Goal: Task Accomplishment & Management: Use online tool/utility

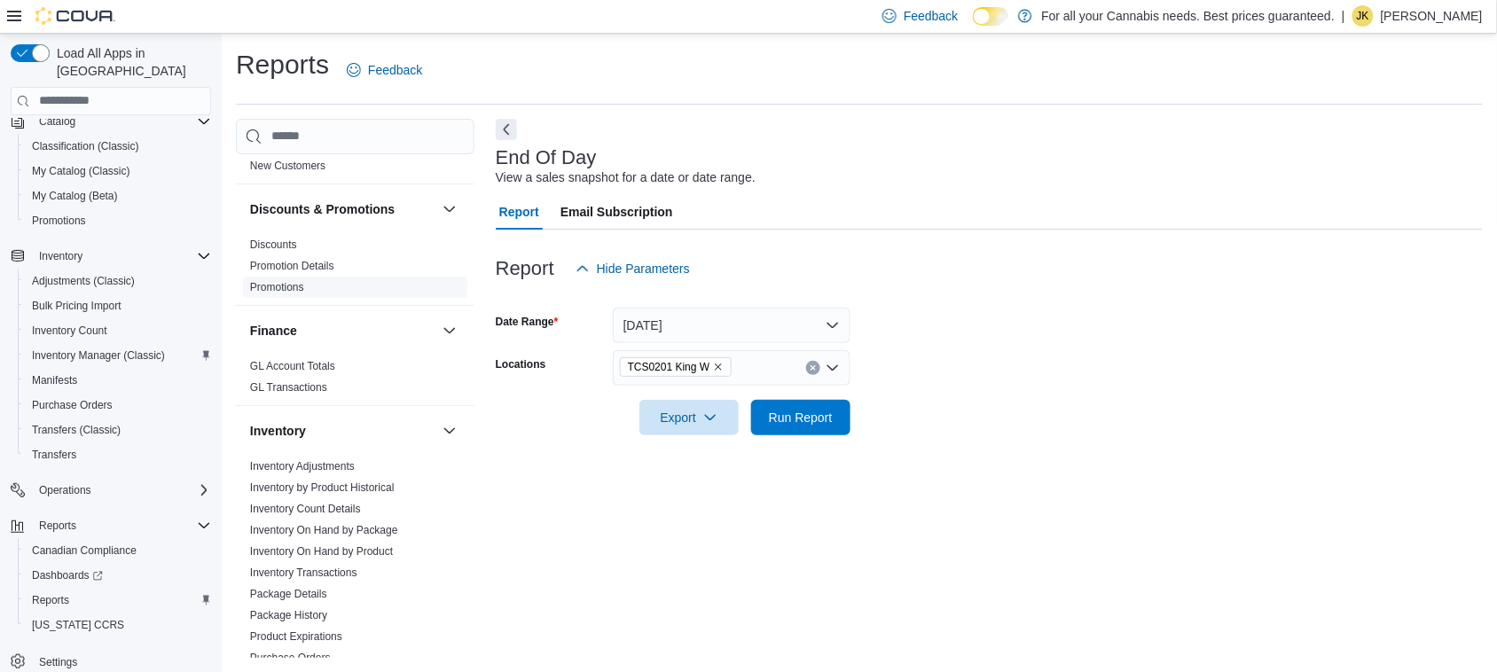
scroll to position [310, 0]
drag, startPoint x: 442, startPoint y: 297, endPoint x: 459, endPoint y: 473, distance: 176.4
click at [459, 473] on div "Cash Management Cash Management Cash Out Details Compliance OCS Transaction Sub…" at bounding box center [355, 406] width 239 height 505
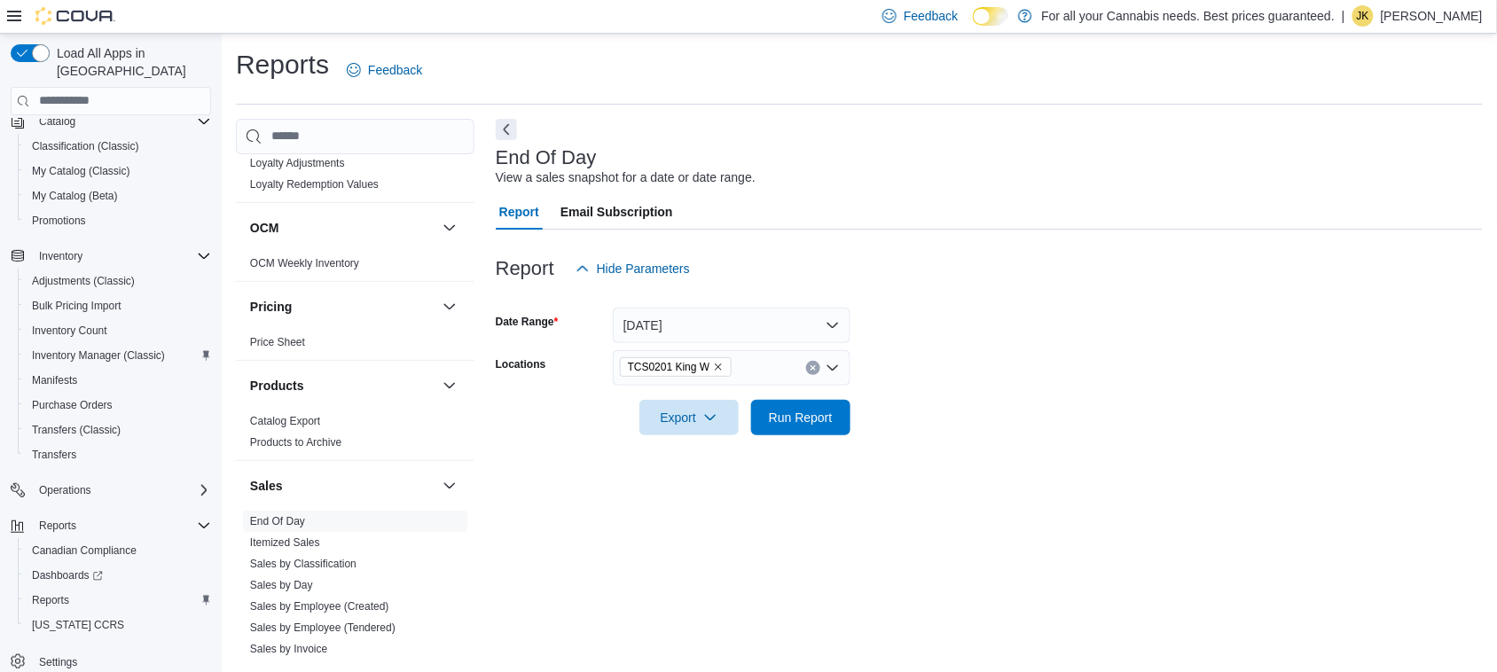
scroll to position [1207, 0]
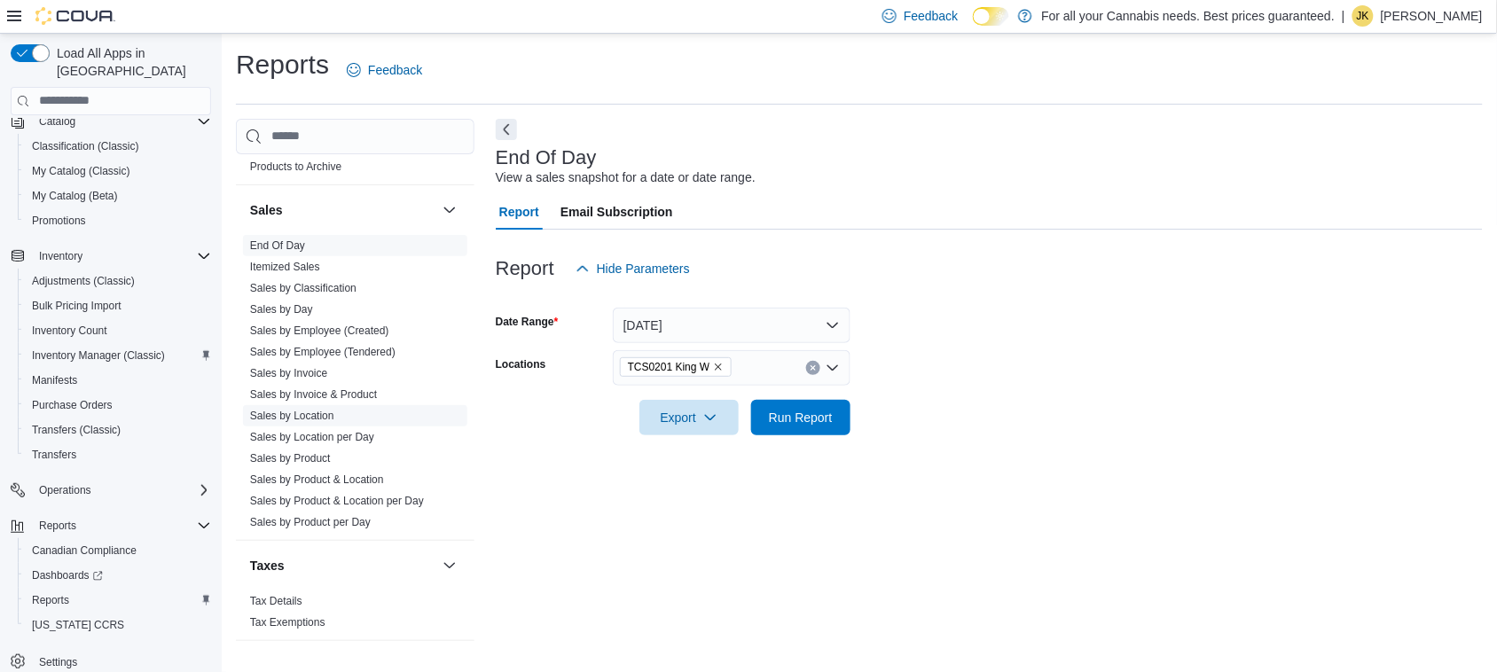
click at [302, 410] on link "Sales by Location" at bounding box center [292, 416] width 84 height 12
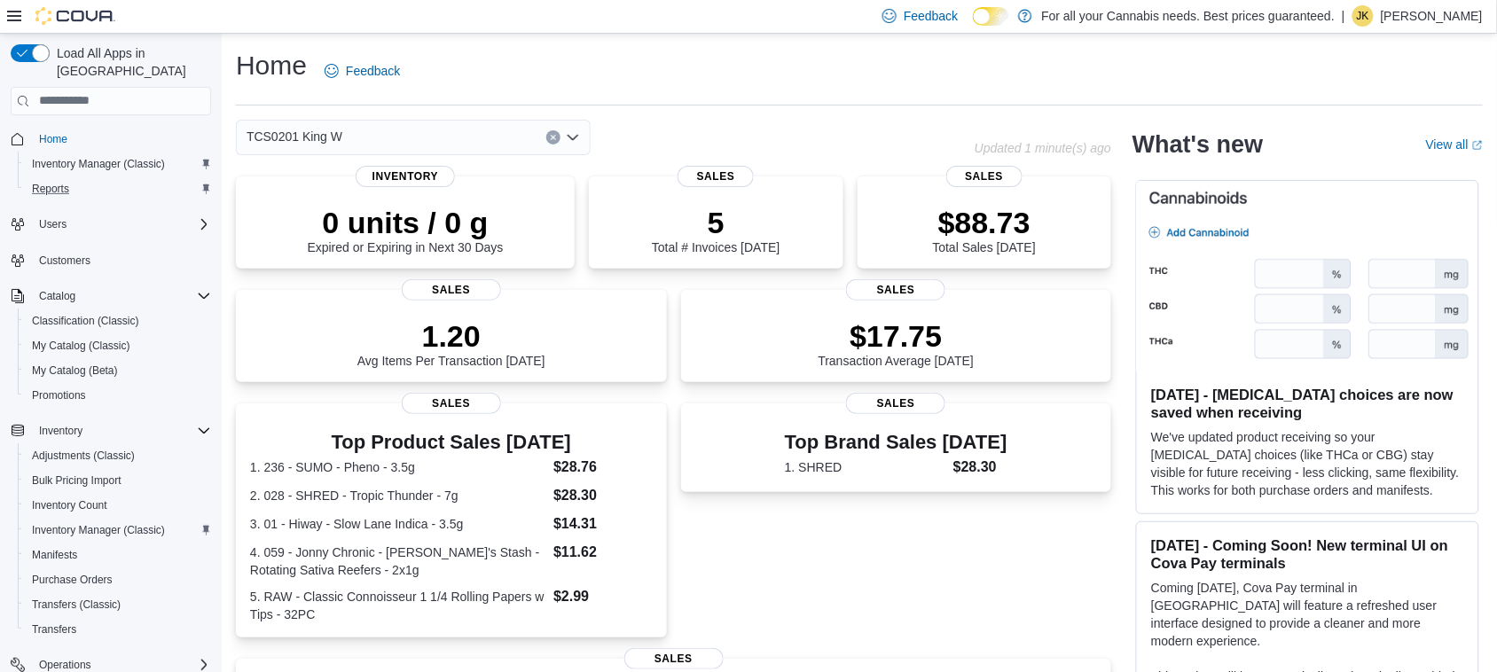
click at [84, 182] on button "Reports" at bounding box center [118, 189] width 200 height 25
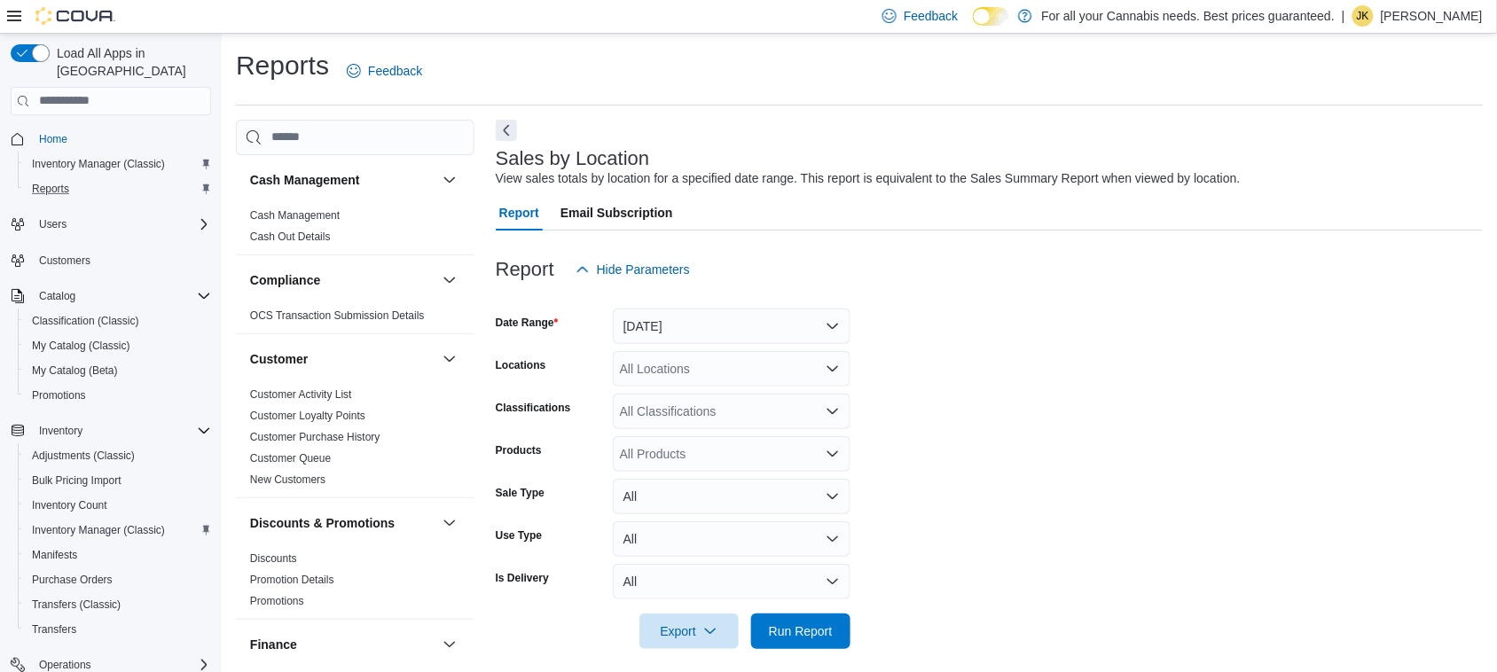
scroll to position [11, 0]
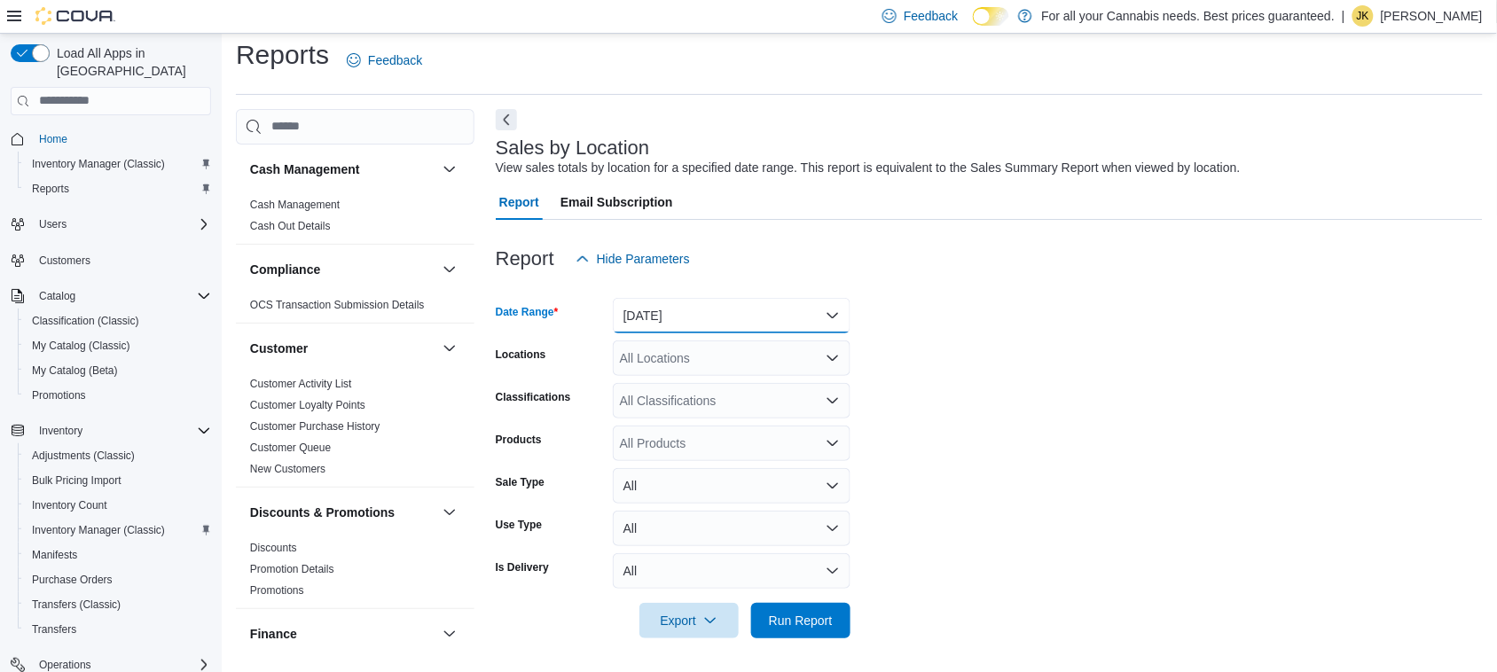
click at [706, 324] on button "Yesterday" at bounding box center [732, 315] width 238 height 35
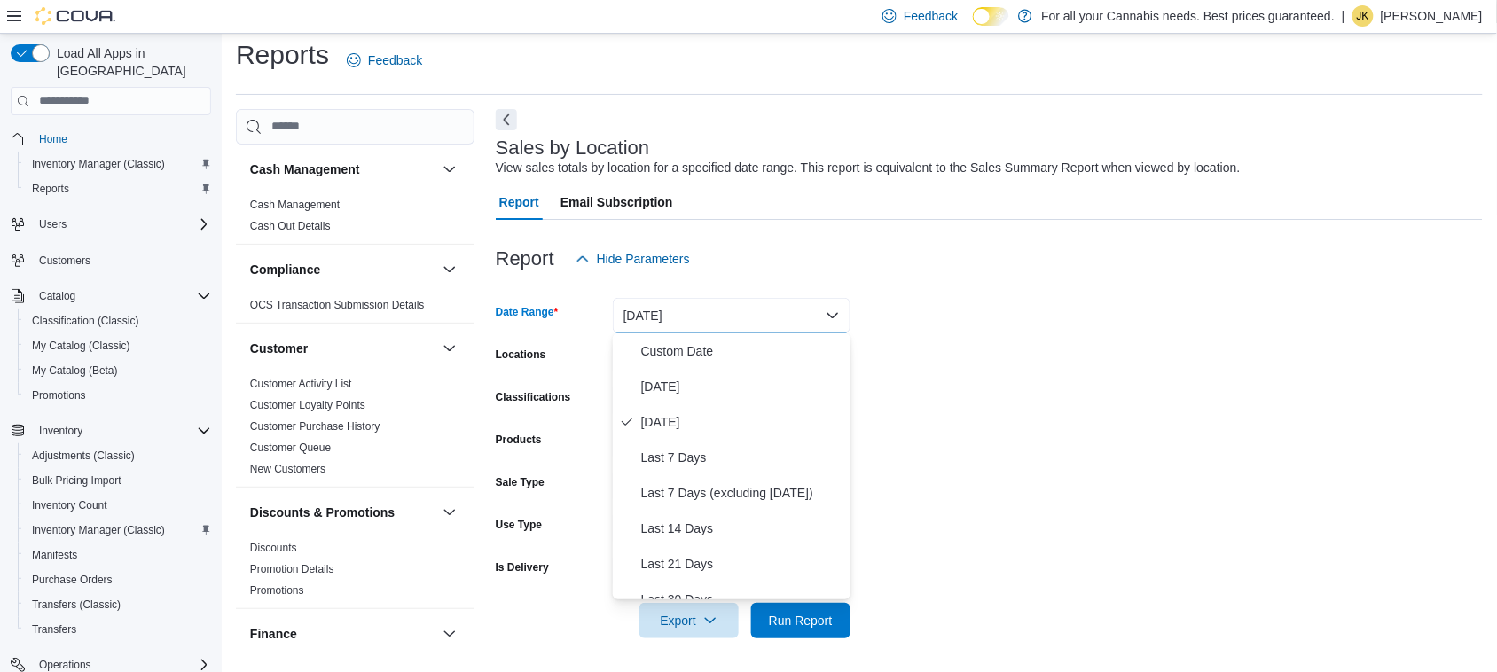
drag, startPoint x: 706, startPoint y: 324, endPoint x: 534, endPoint y: 255, distance: 185.1
click at [534, 255] on div "Report Hide Parameters Date Range Yesterday Locations All Locations Classificat…" at bounding box center [989, 440] width 987 height 440
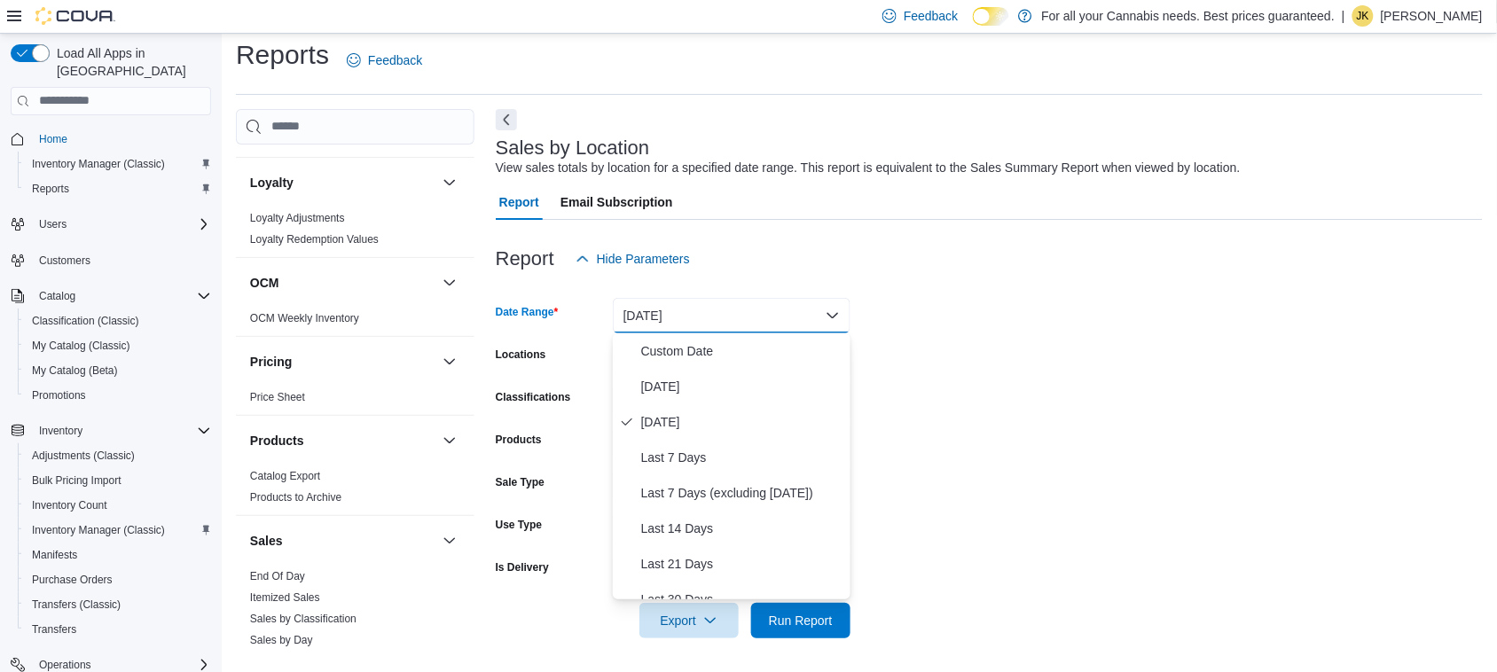
scroll to position [1207, 0]
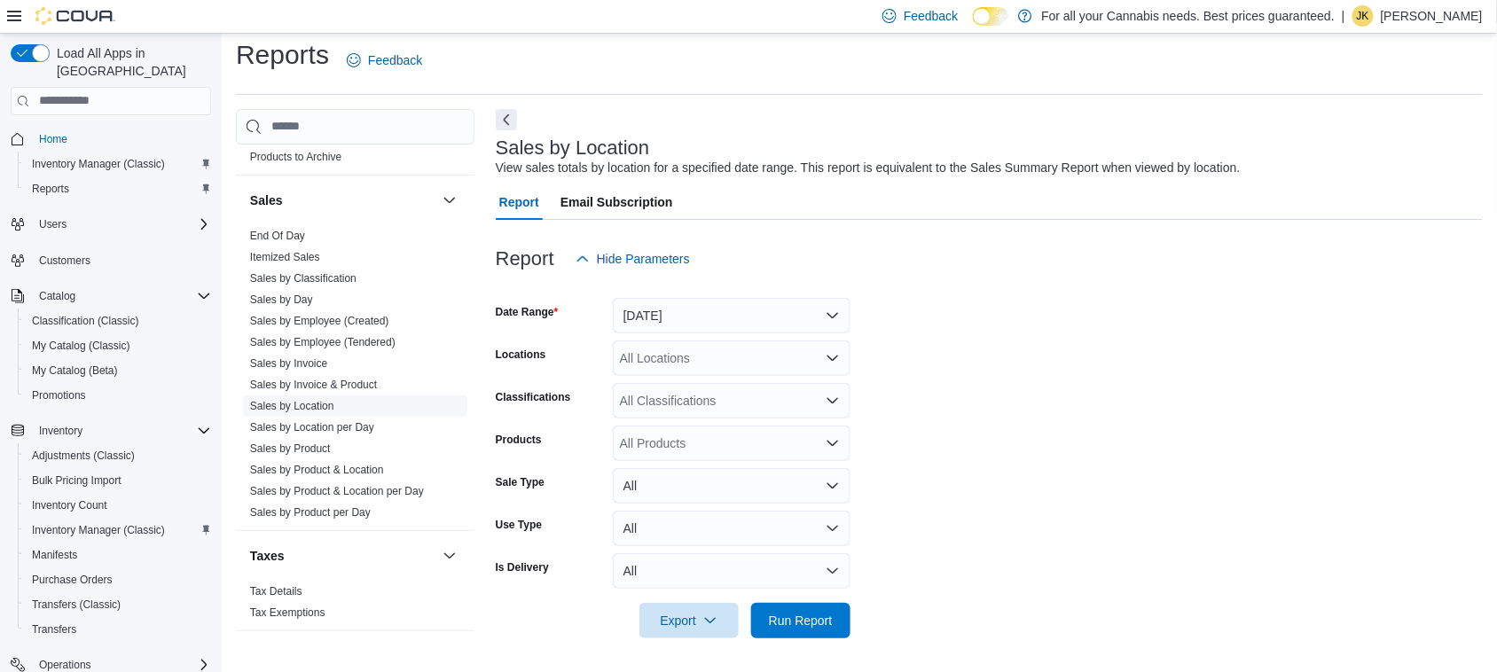
click at [317, 401] on link "Sales by Location" at bounding box center [292, 406] width 84 height 12
click at [329, 404] on link "Sales by Location" at bounding box center [292, 406] width 84 height 12
click at [311, 408] on link "Sales by Location" at bounding box center [292, 406] width 84 height 12
click at [769, 310] on button "Yesterday" at bounding box center [732, 315] width 238 height 35
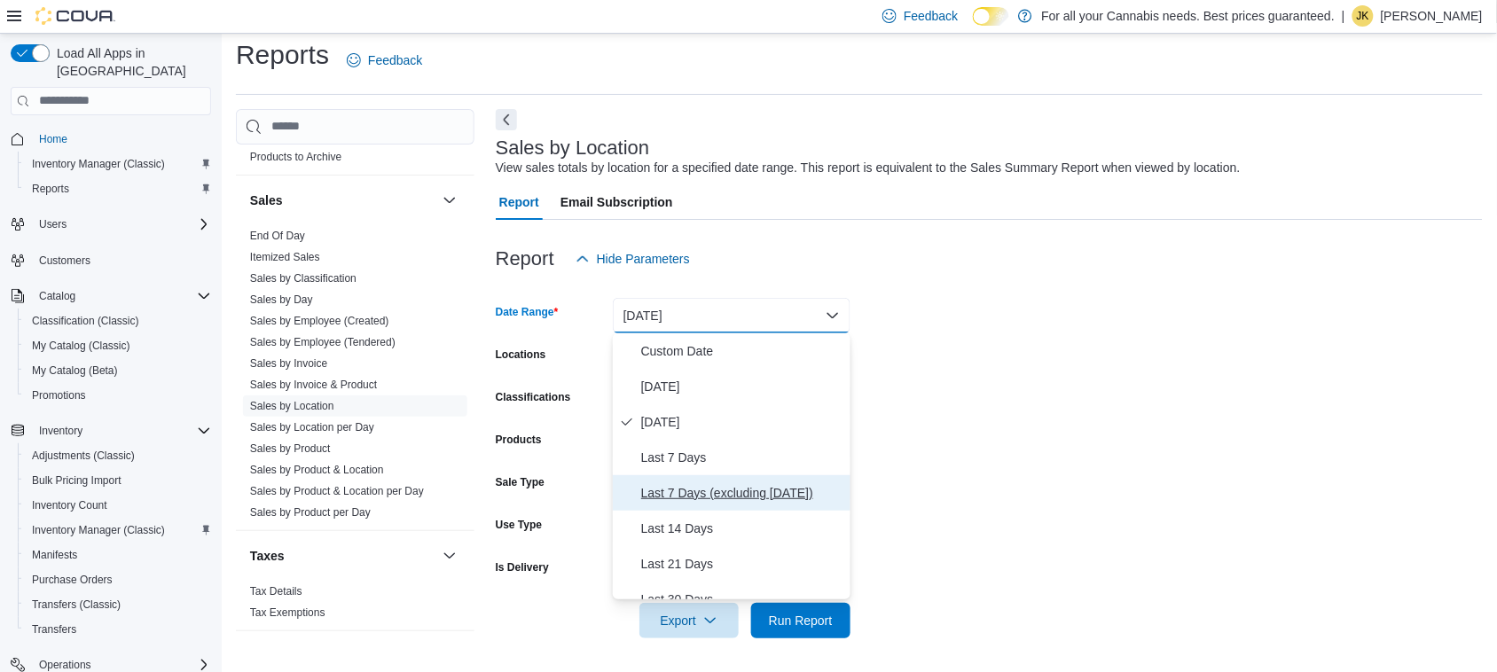
click at [714, 485] on span "Last 7 Days (excluding today)" at bounding box center [742, 492] width 202 height 21
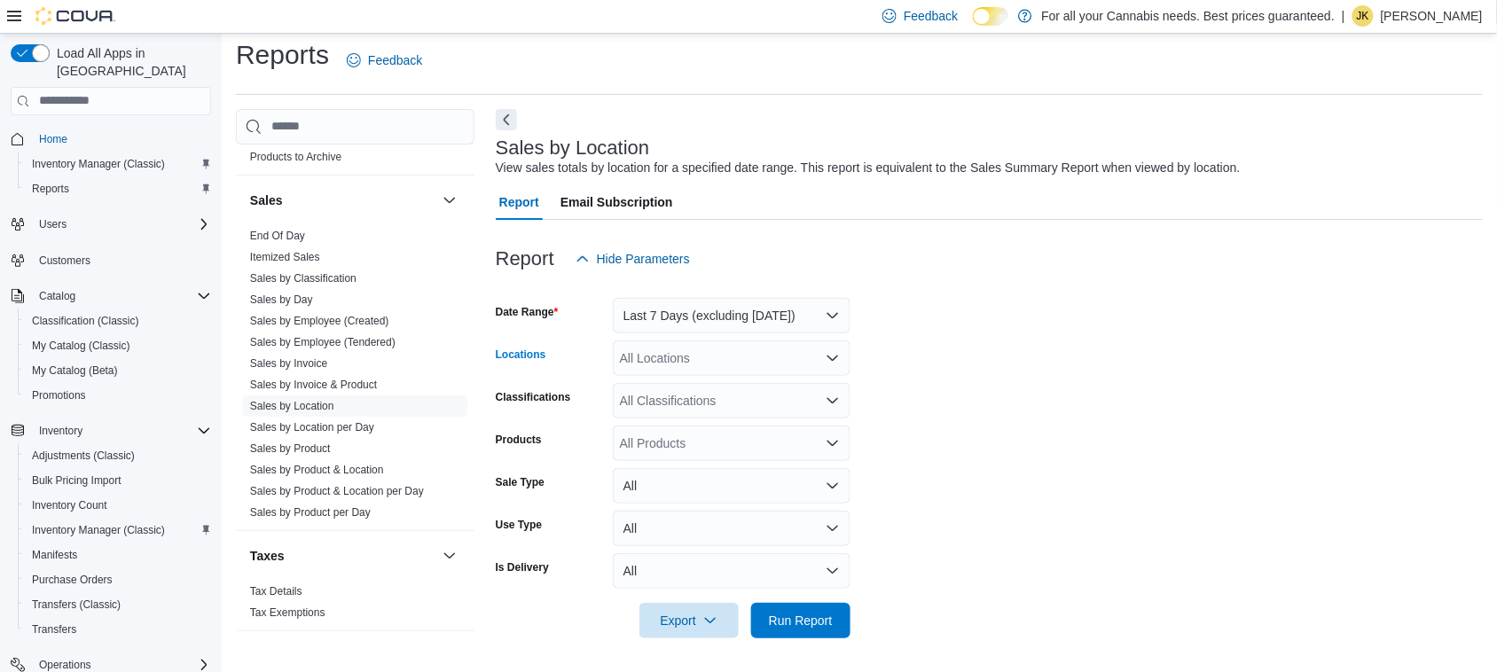
click at [683, 361] on div "All Locations" at bounding box center [732, 358] width 238 height 35
type input "***"
click at [694, 378] on button "TCS0201 King W" at bounding box center [732, 389] width 238 height 26
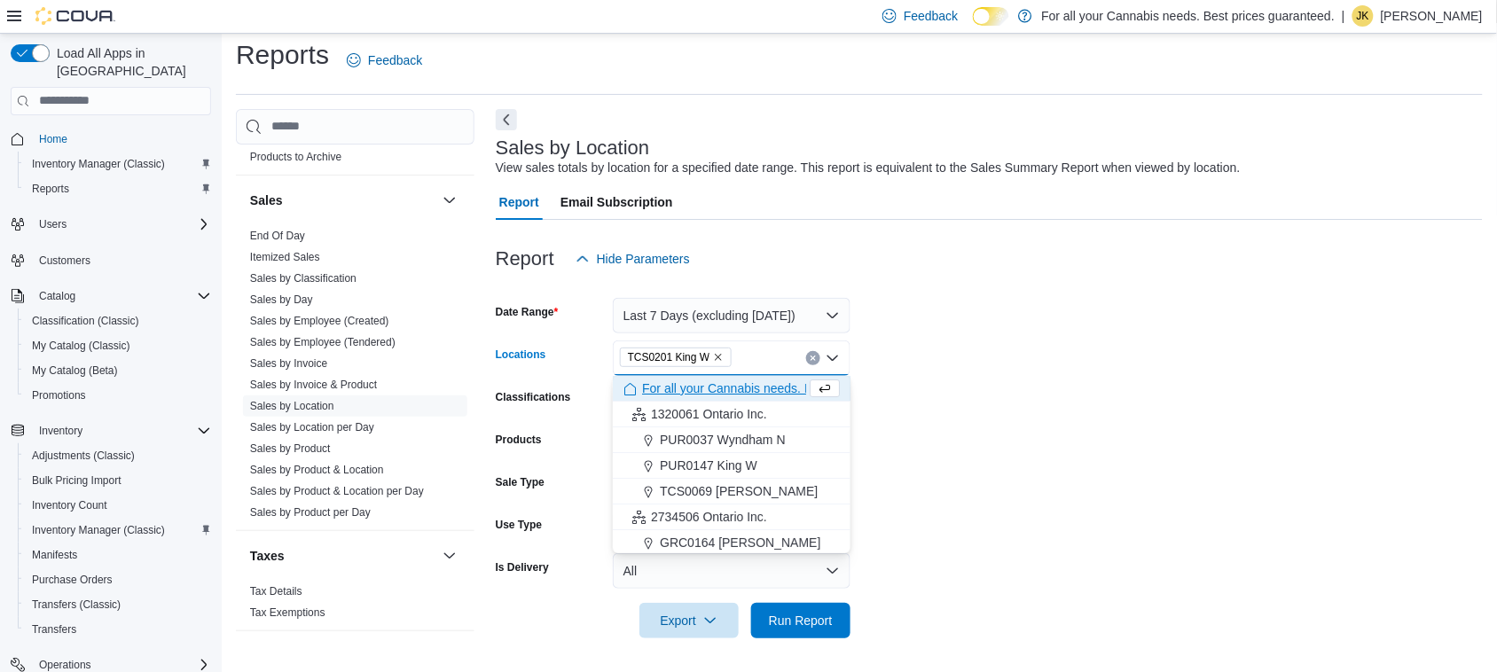
click at [1067, 343] on form "Date Range Last 7 Days (excluding today) Locations TCS0201 King W Combo box. Se…" at bounding box center [989, 458] width 987 height 362
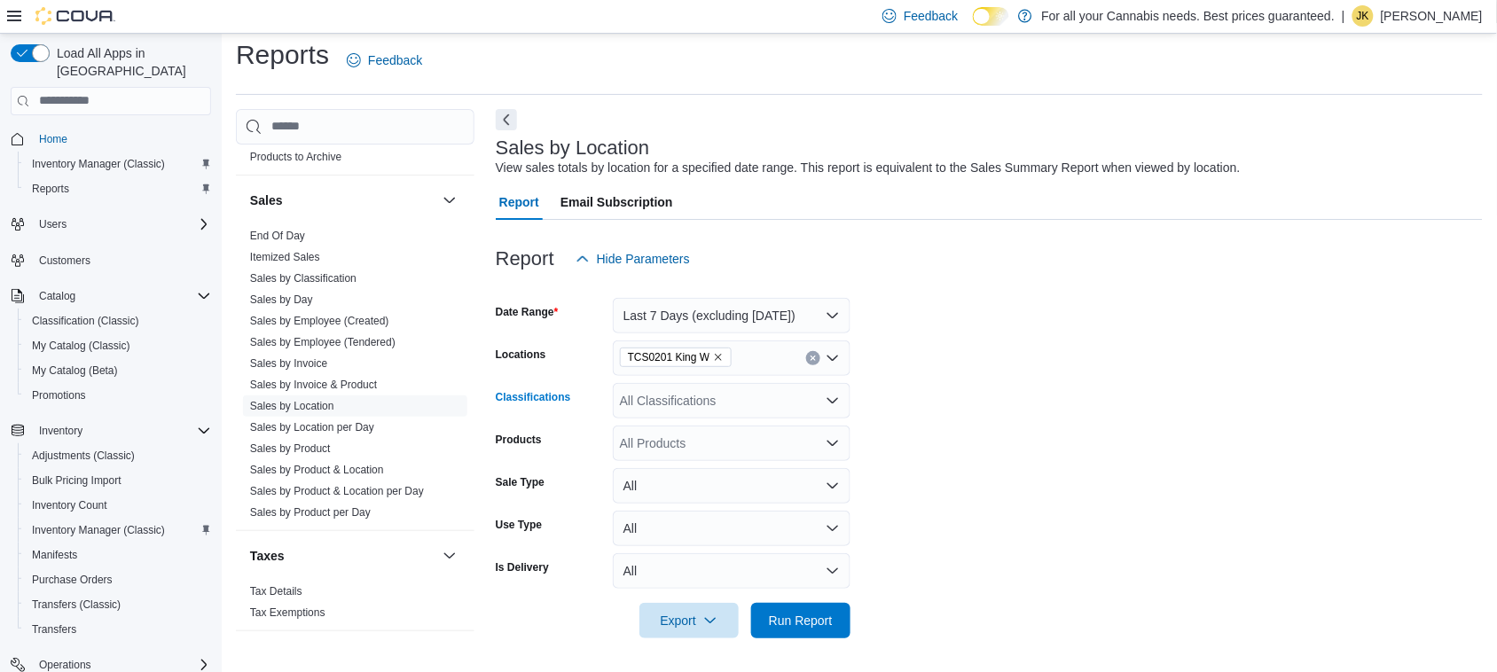
click at [790, 391] on div "All Classifications" at bounding box center [732, 400] width 238 height 35
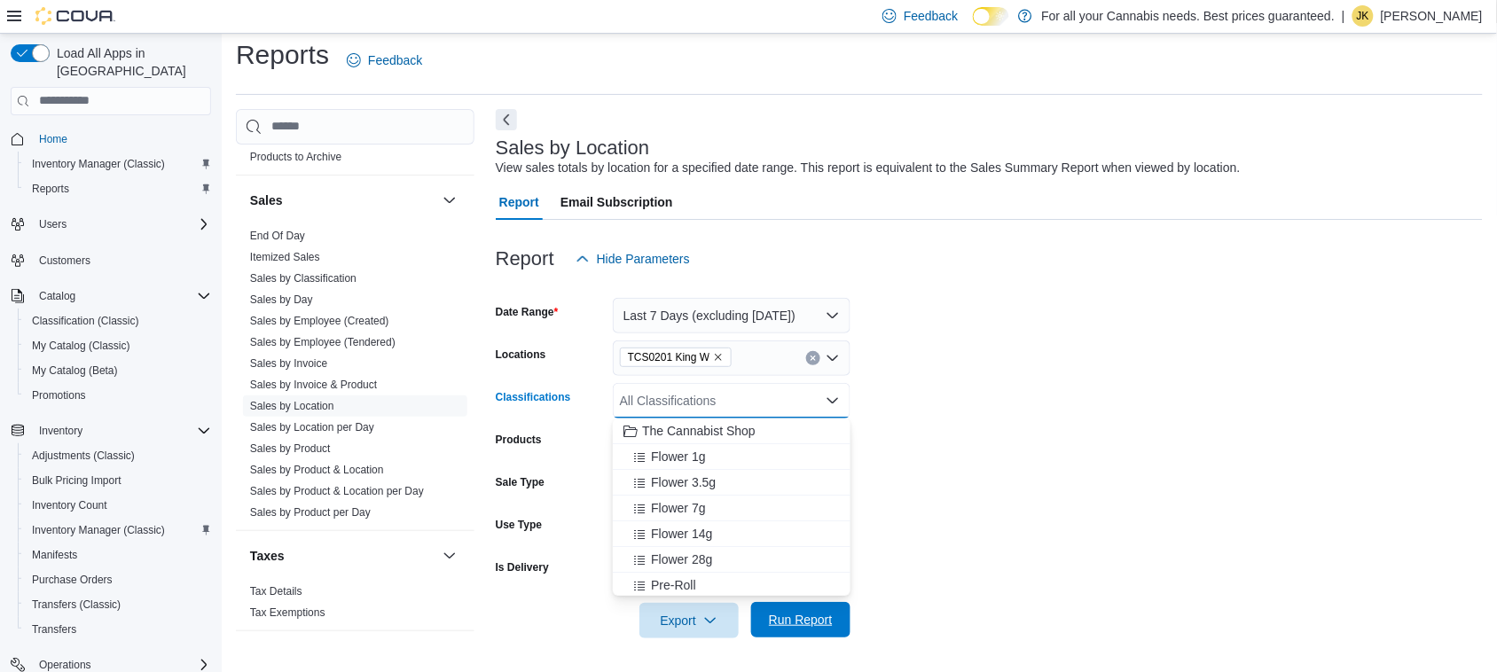
click at [830, 604] on span "Run Report" at bounding box center [801, 619] width 78 height 35
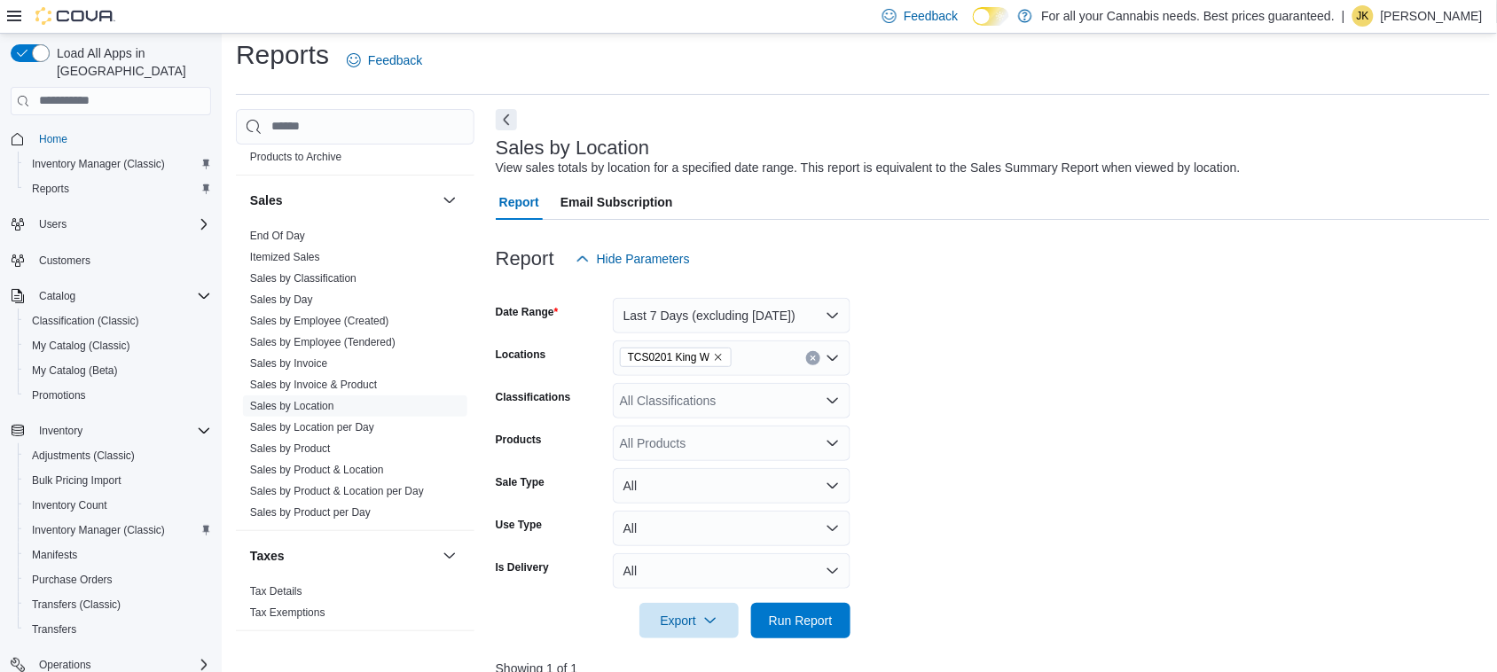
scroll to position [288, 0]
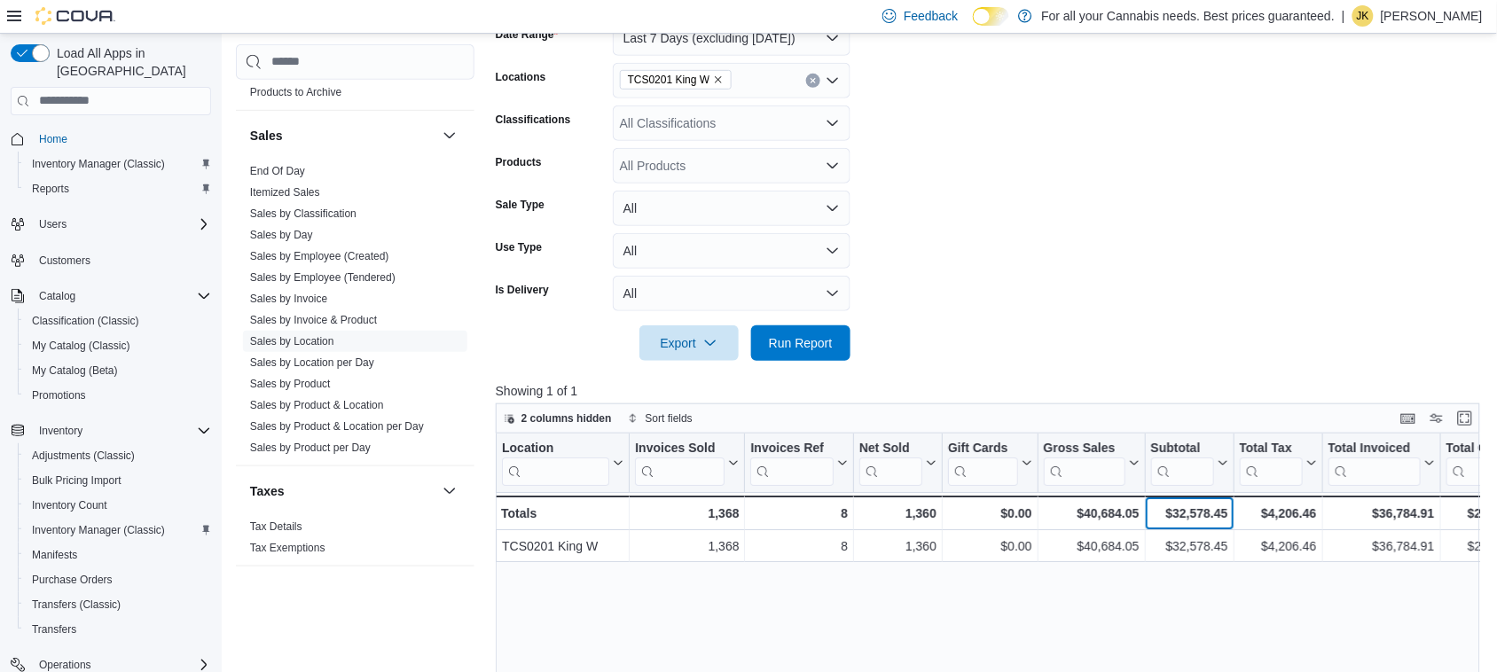
click at [1191, 511] on div "$32,578.45" at bounding box center [1188, 513] width 77 height 21
copy div "32,578.45"
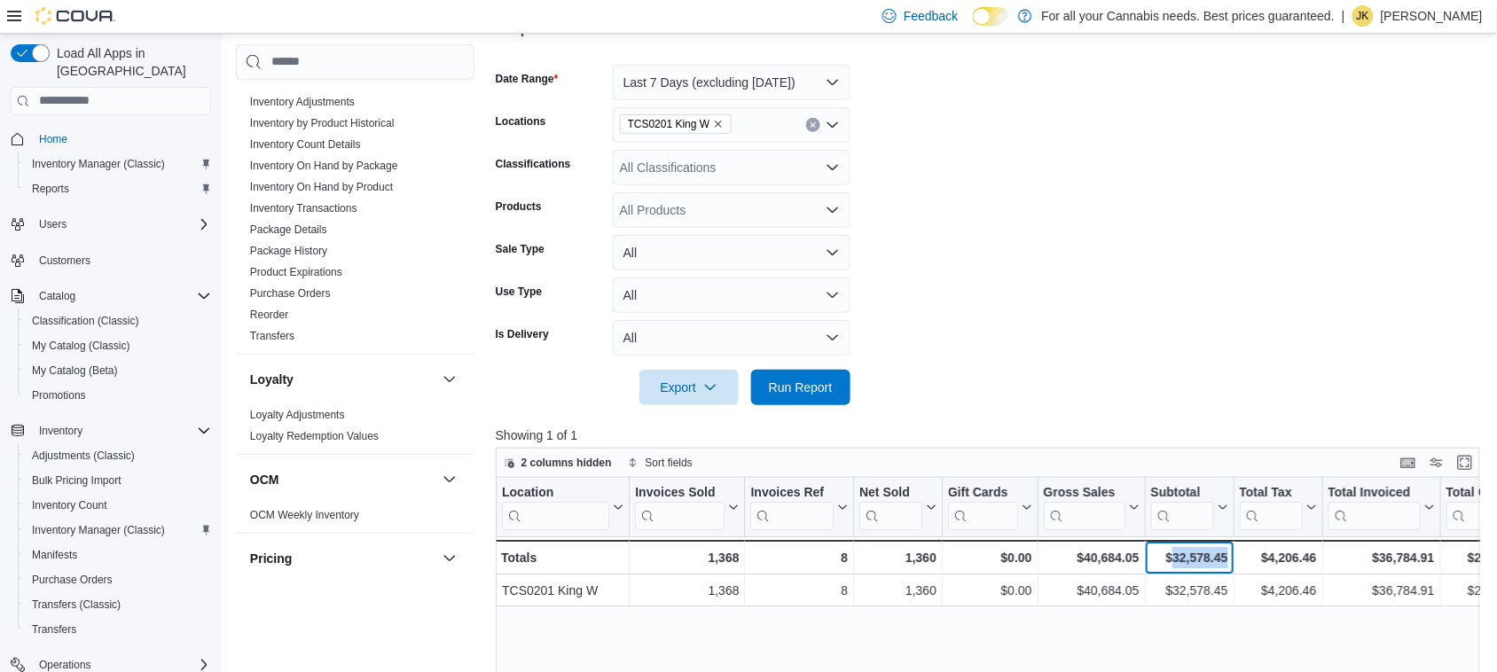
scroll to position [623, 0]
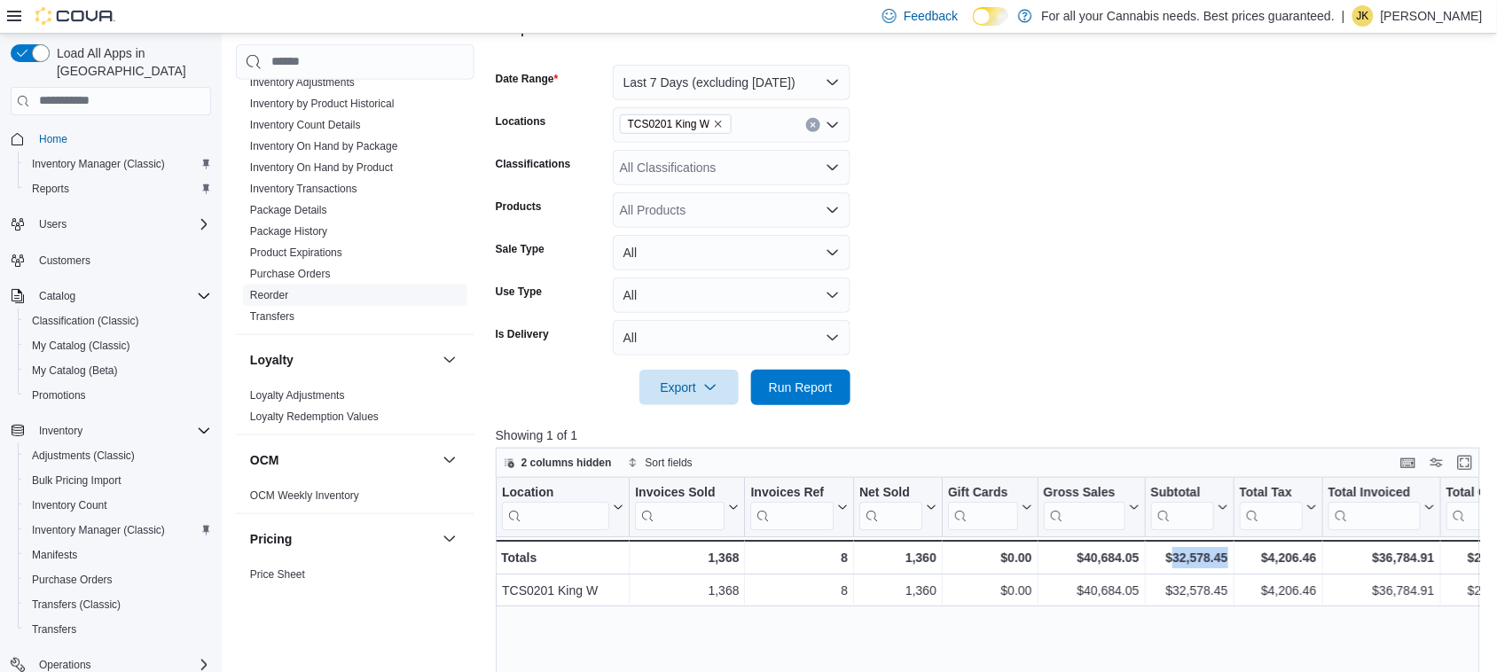
click at [263, 290] on link "Reorder" at bounding box center [269, 295] width 38 height 12
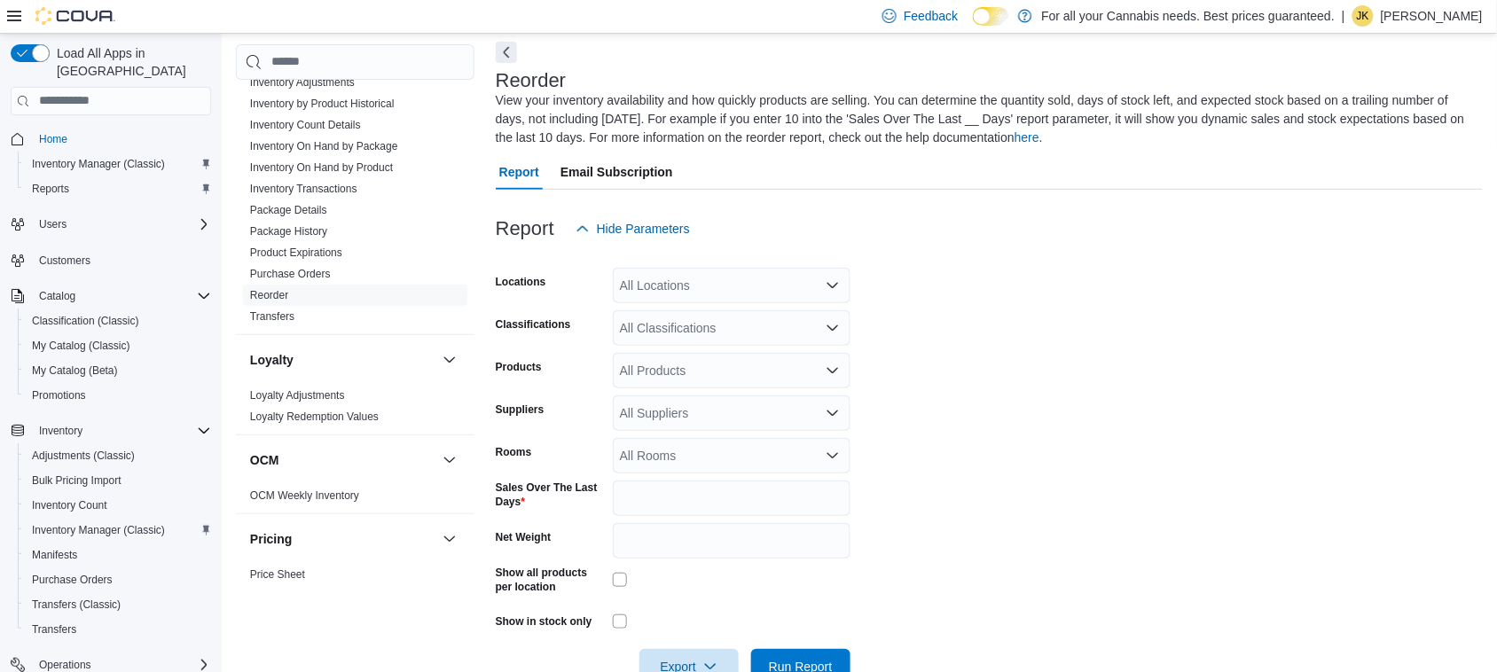
scroll to position [77, 0]
click at [715, 271] on div "All Locations" at bounding box center [732, 286] width 238 height 35
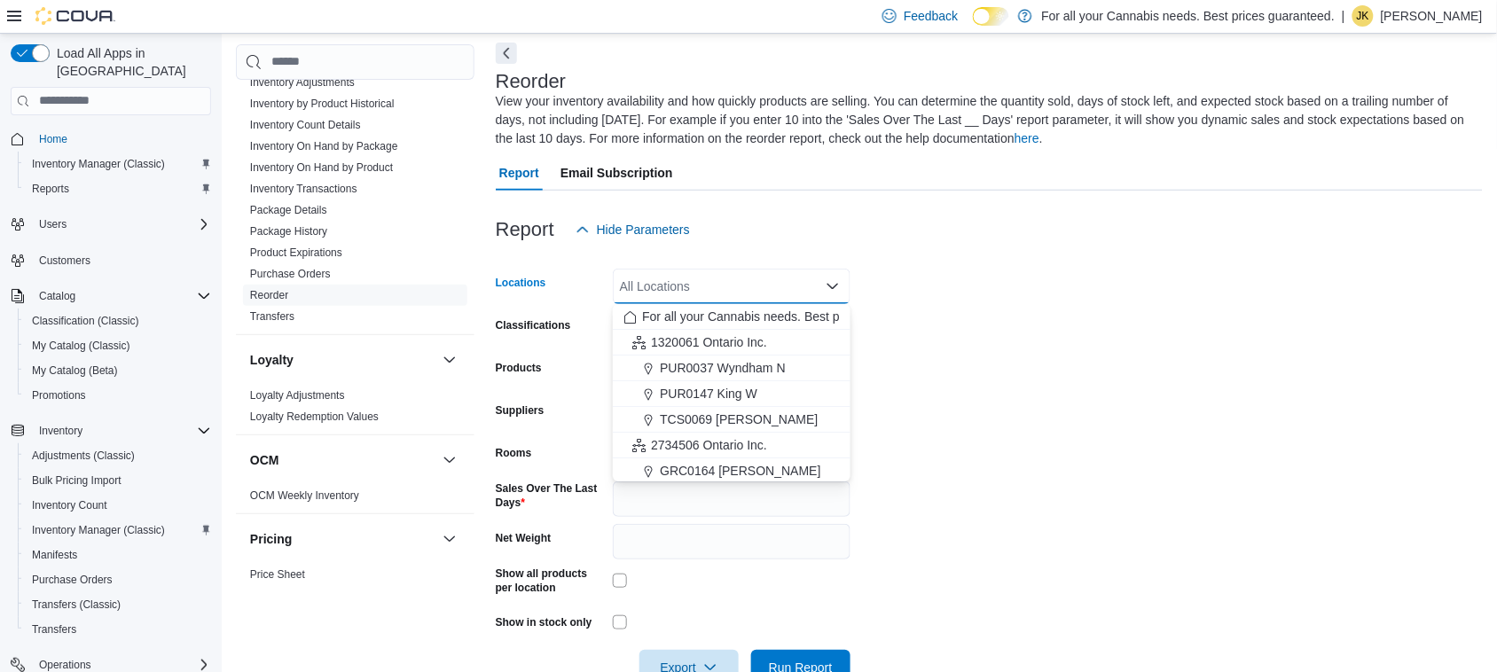
scroll to position [233, 0]
click at [748, 371] on span "TCS0201 King W" at bounding box center [708, 366] width 96 height 18
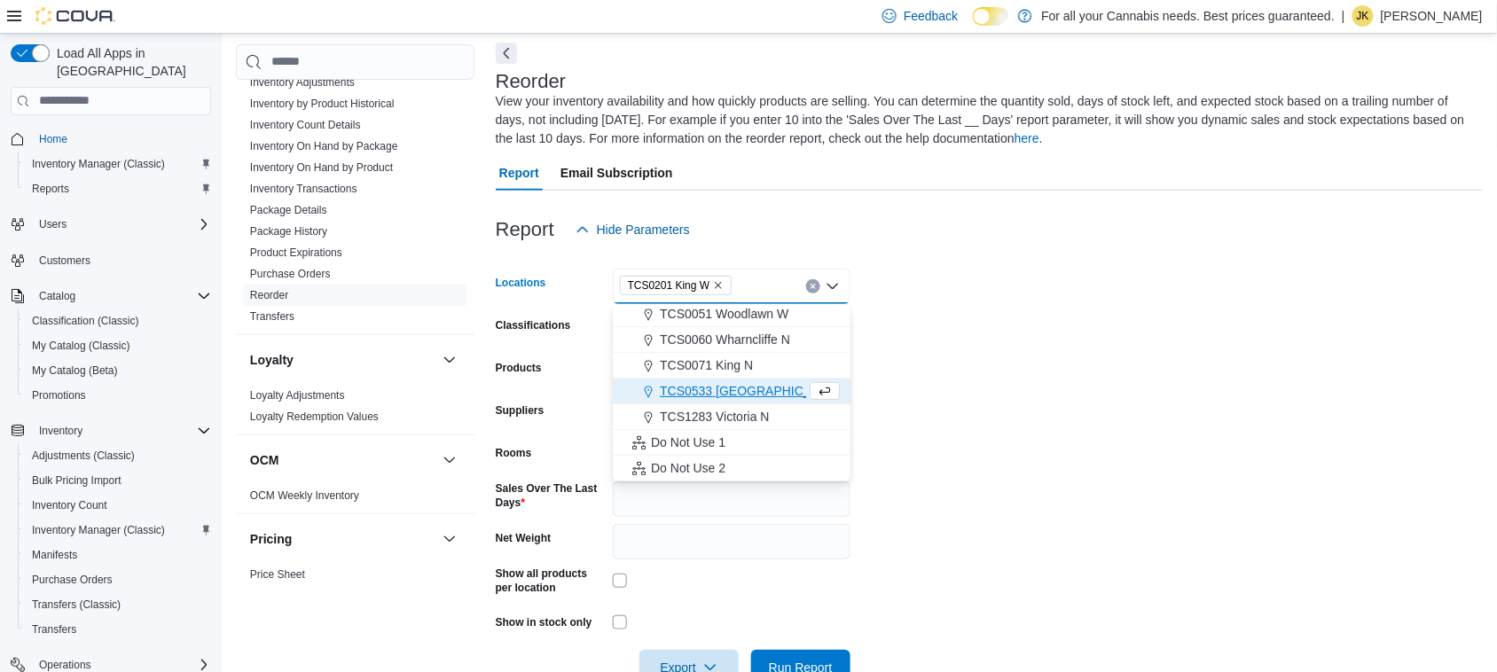
scroll to position [208, 0]
click at [986, 326] on form "Locations TCS0201 King W Combo box. Selected. TCS0201 King W. Press Backspace t…" at bounding box center [989, 466] width 987 height 438
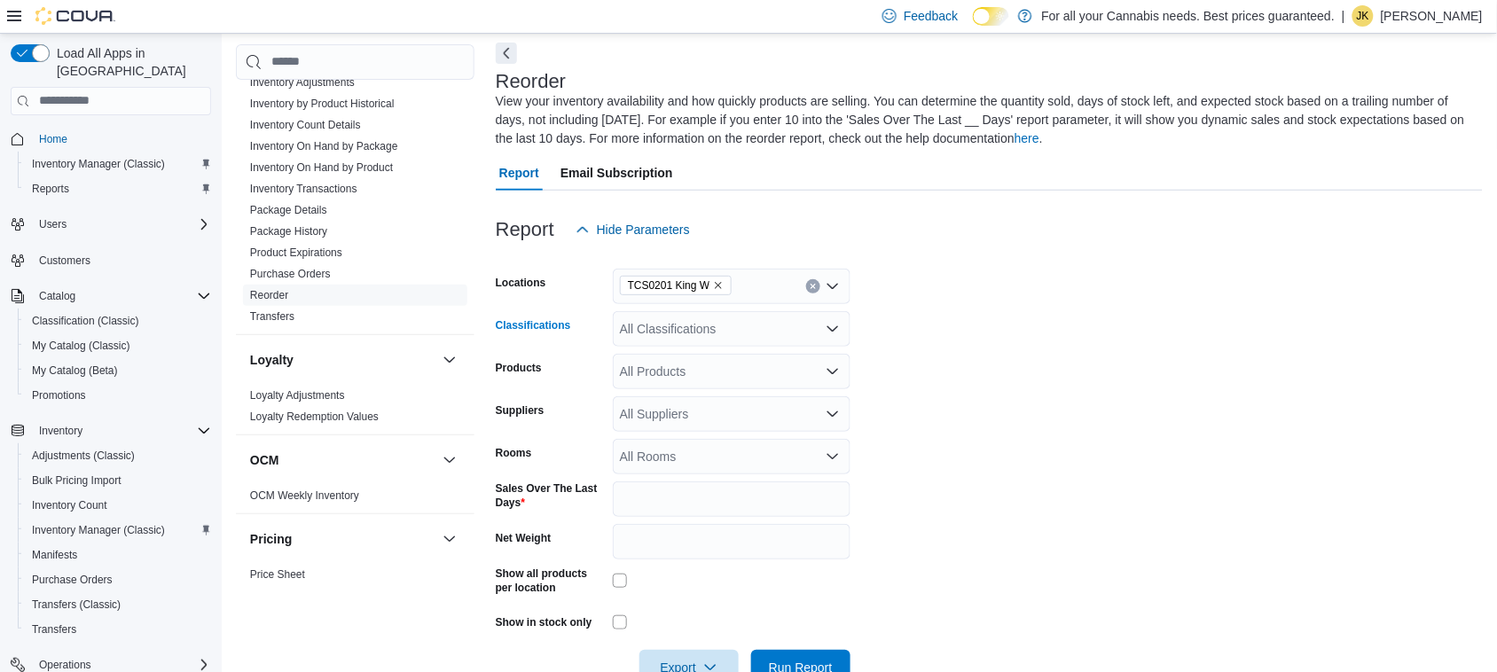
click at [769, 313] on div "All Classifications" at bounding box center [732, 328] width 238 height 35
click at [716, 392] on div "Flower 1g" at bounding box center [732, 385] width 216 height 18
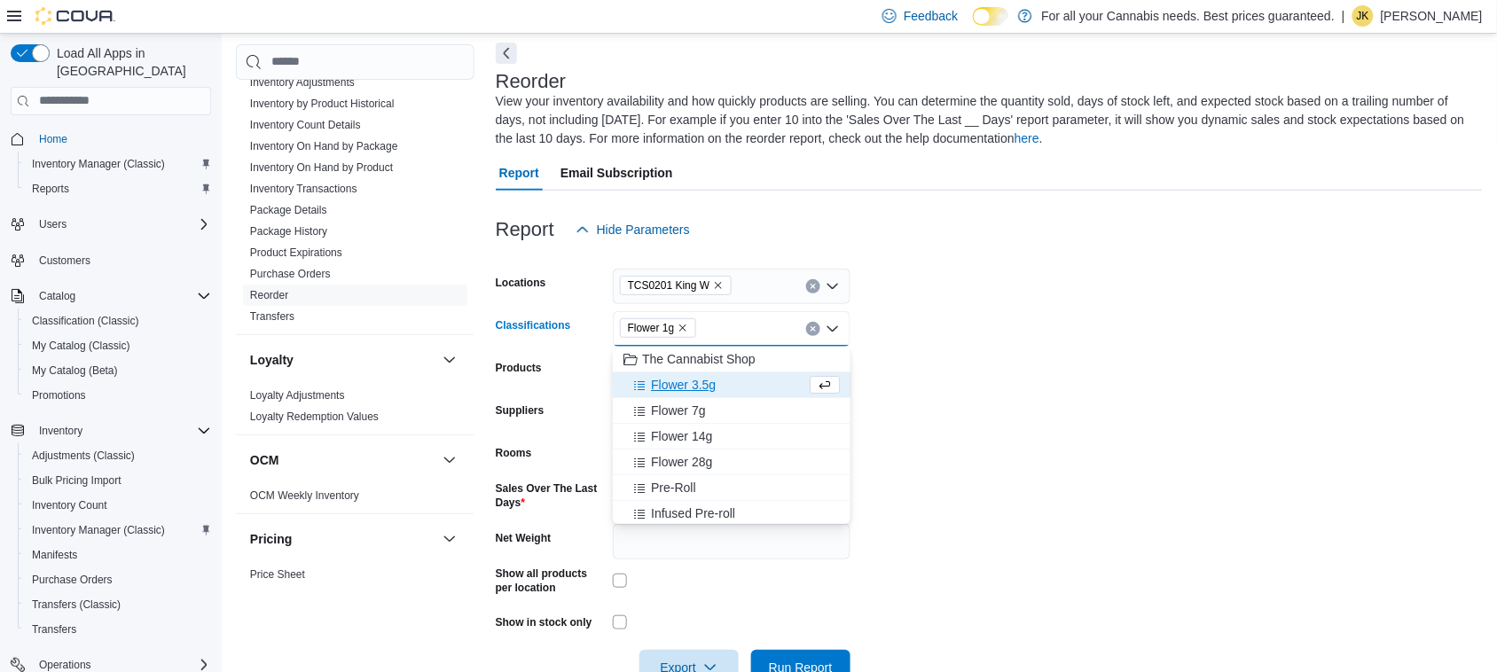
click at [716, 392] on div "Flower 3.5g" at bounding box center [715, 385] width 183 height 18
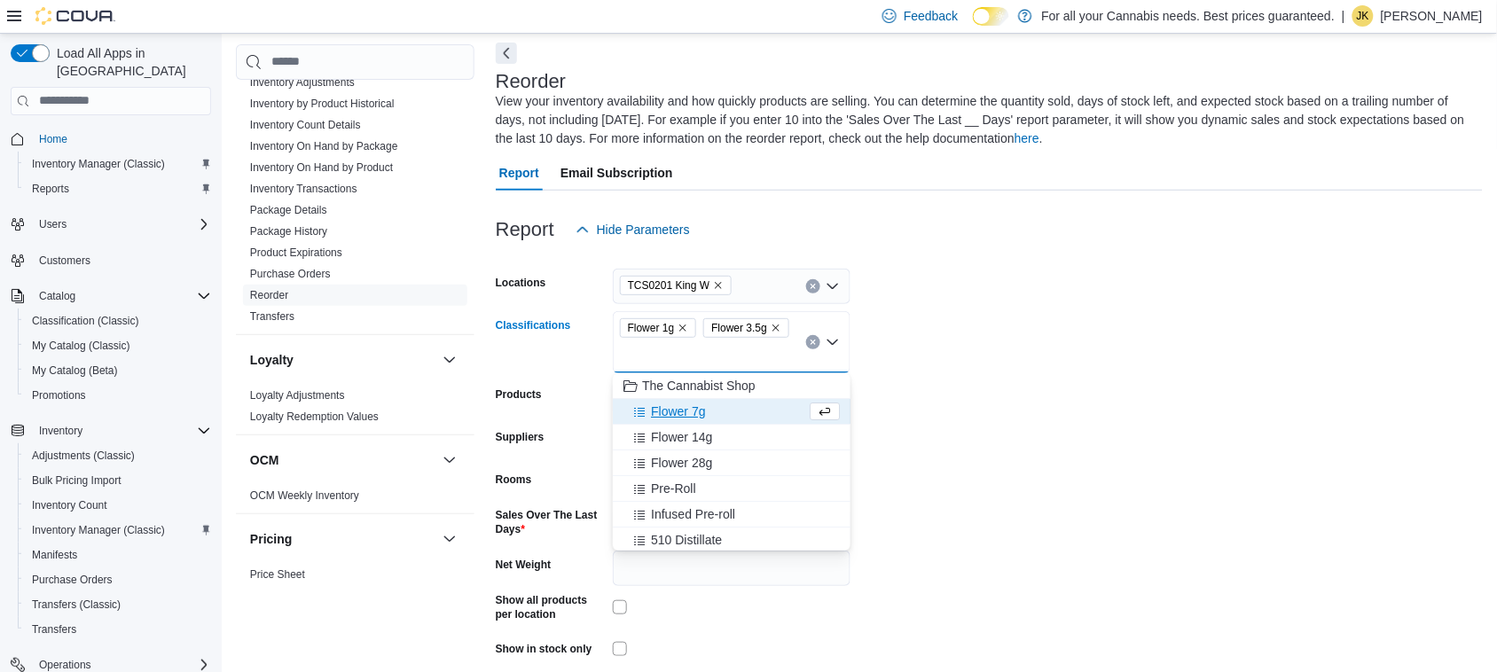
click at [716, 392] on span "The Cannabist Shop" at bounding box center [699, 386] width 114 height 18
click at [716, 373] on div "Flower 1g Flower 3.5g Combo box. Selected. Flower 1g, Flower 3.5g. Press Backsp…" at bounding box center [732, 342] width 238 height 62
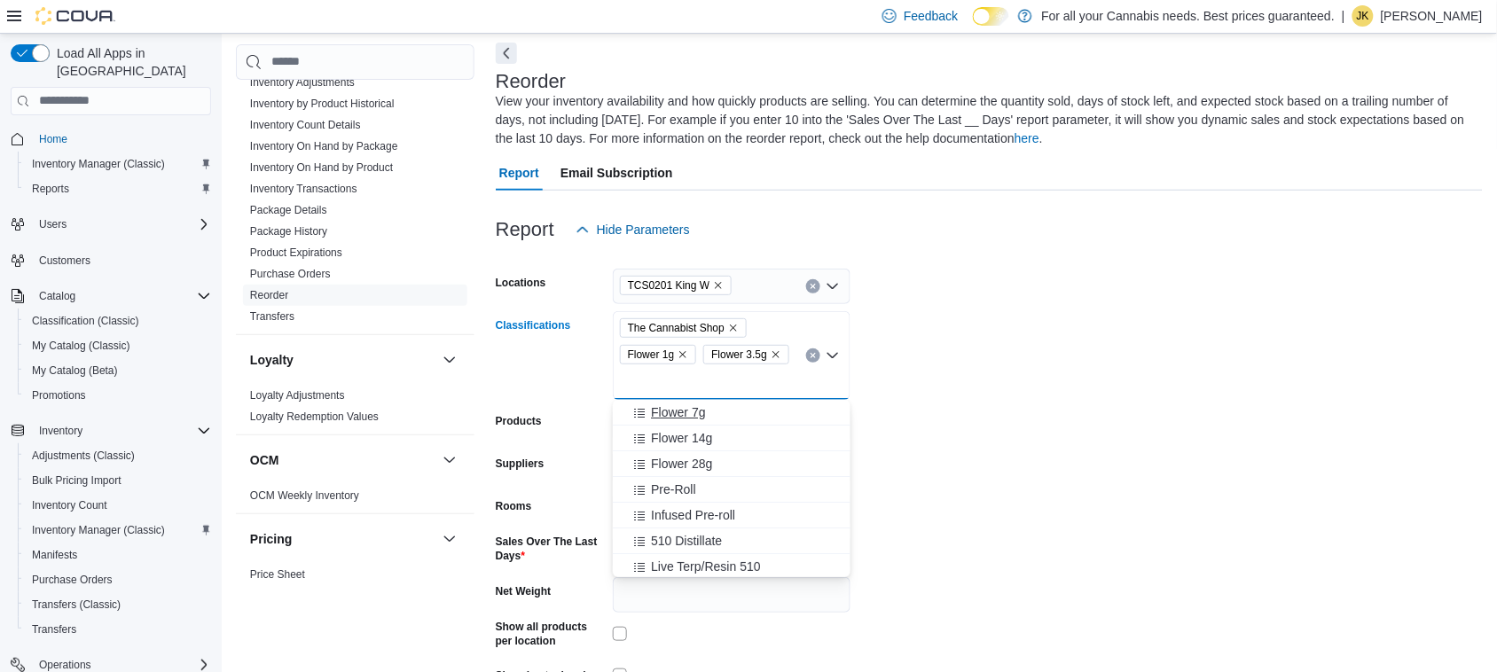
click at [718, 418] on div "Flower 7g" at bounding box center [732, 413] width 216 height 18
click at [718, 427] on button "Flower 28g" at bounding box center [732, 439] width 238 height 26
click at [716, 411] on div "Flower 14g" at bounding box center [732, 413] width 216 height 18
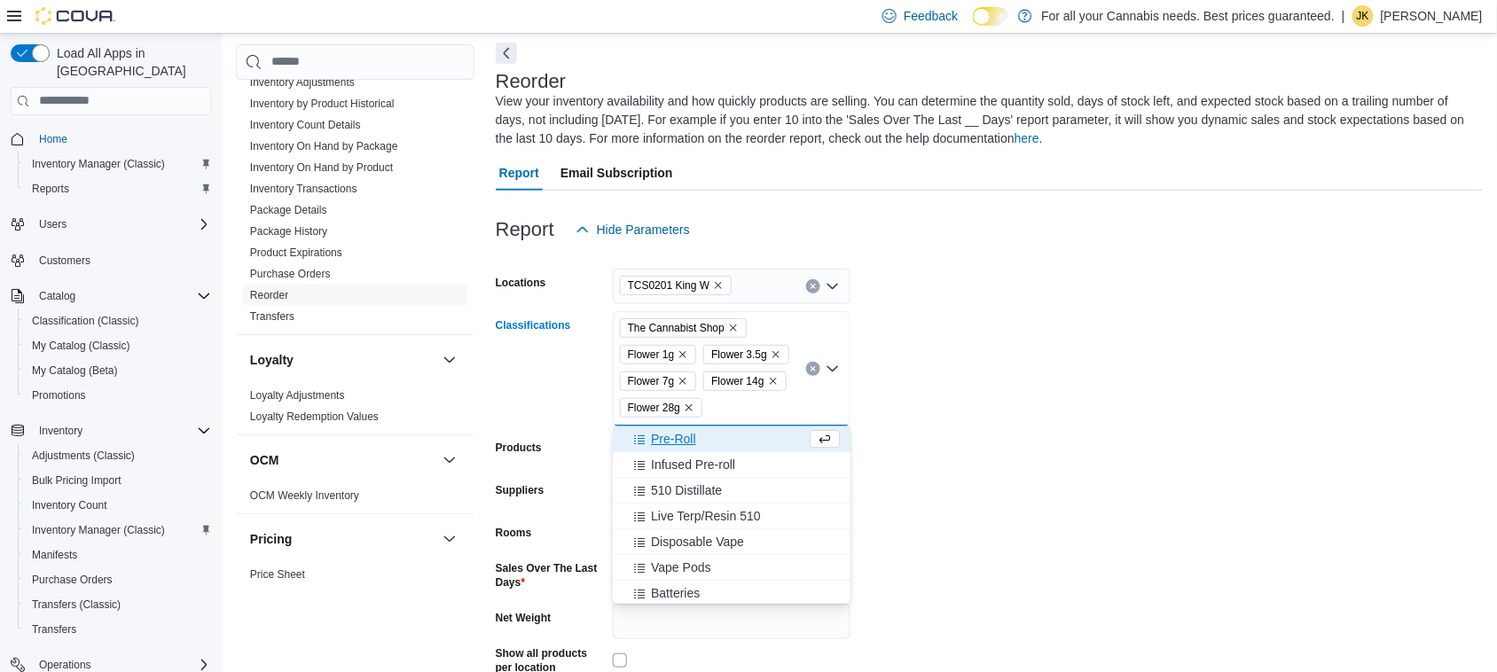
click at [733, 326] on icon "Remove The Cannabist Shop from selection in this group" at bounding box center [733, 328] width 11 height 11
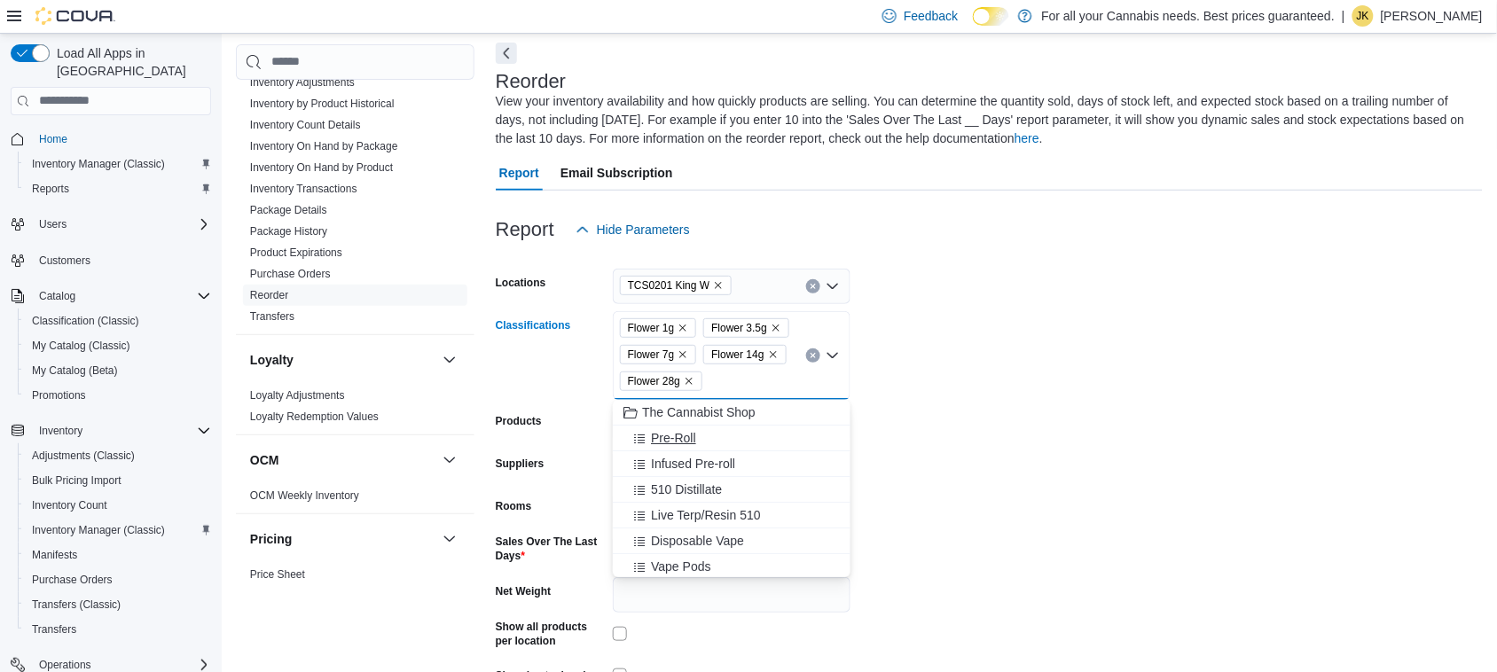
click at [715, 439] on div "Pre-Roll" at bounding box center [732, 438] width 216 height 18
click at [737, 442] on div "Infused Pre-roll" at bounding box center [715, 438] width 183 height 18
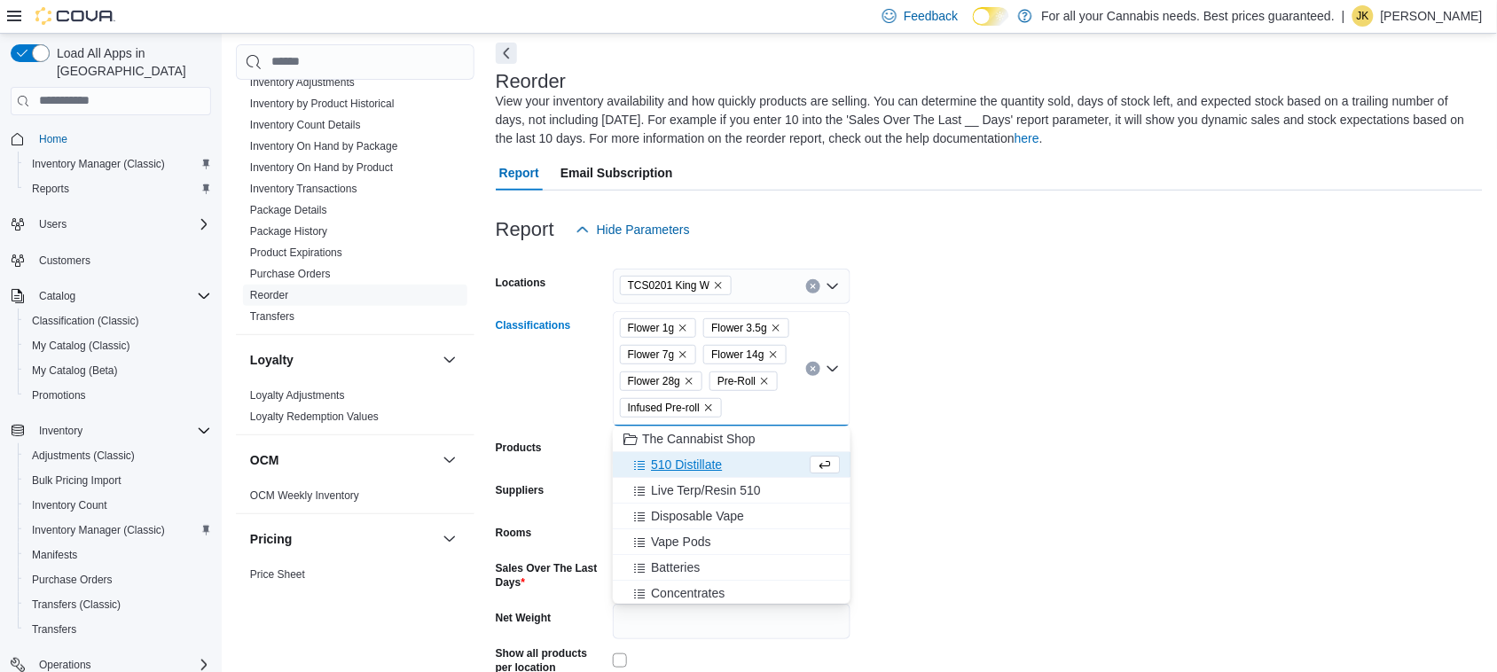
click at [730, 468] on div "510 Distillate" at bounding box center [715, 465] width 183 height 18
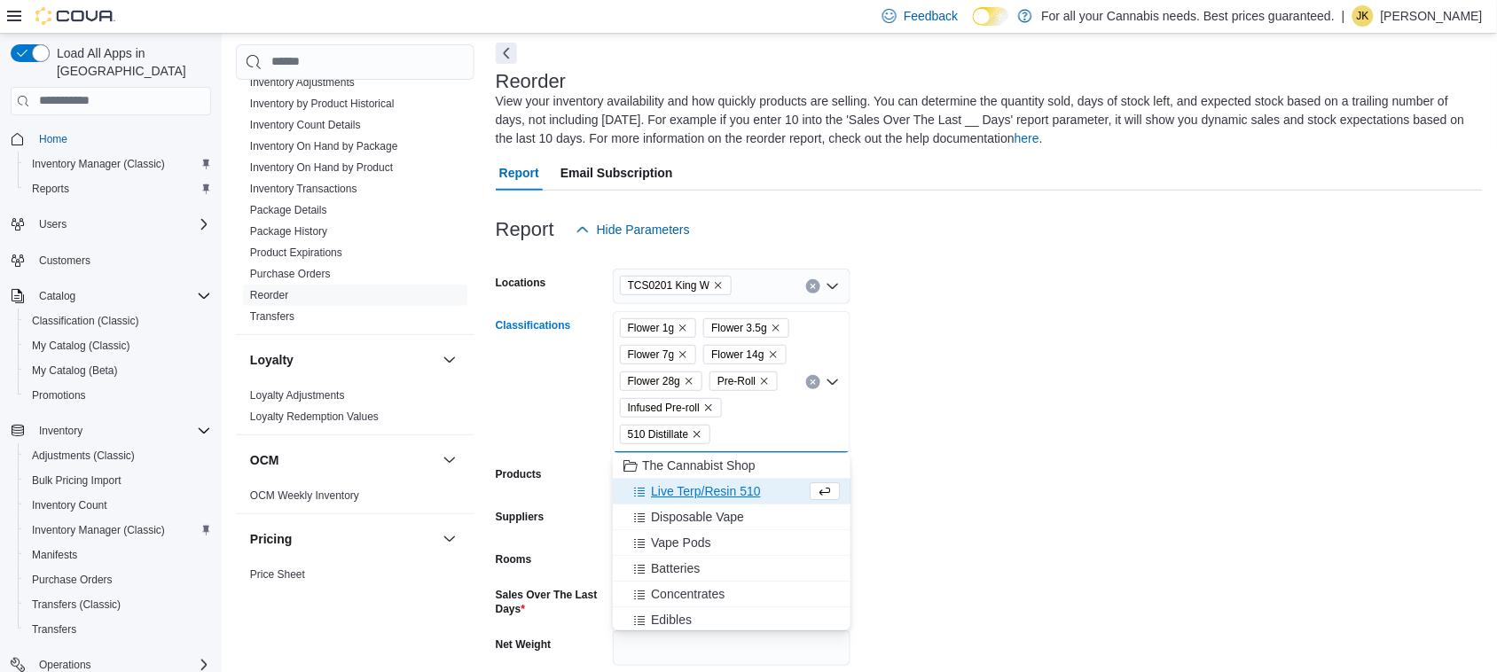
click at [749, 489] on span "Live Terp/Resin 510" at bounding box center [705, 491] width 109 height 18
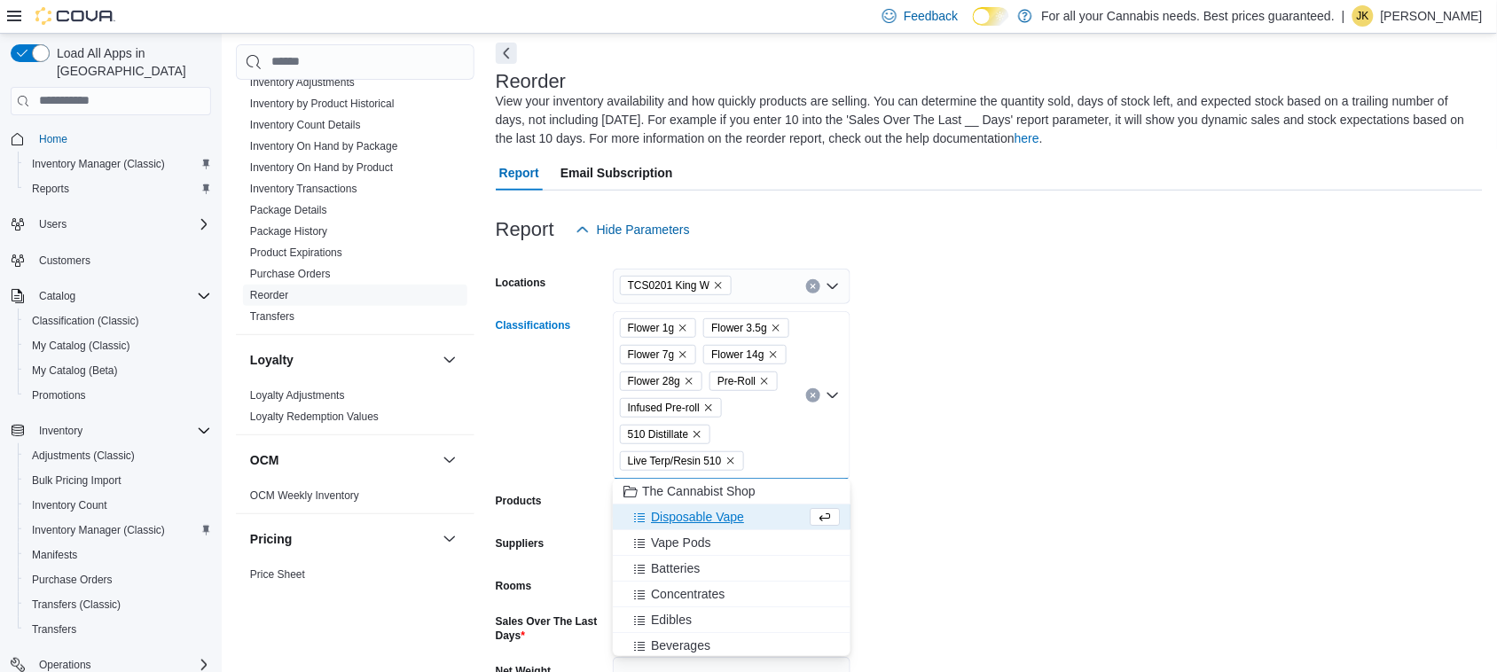
click at [746, 522] on div "Disposable Vape" at bounding box center [715, 517] width 183 height 18
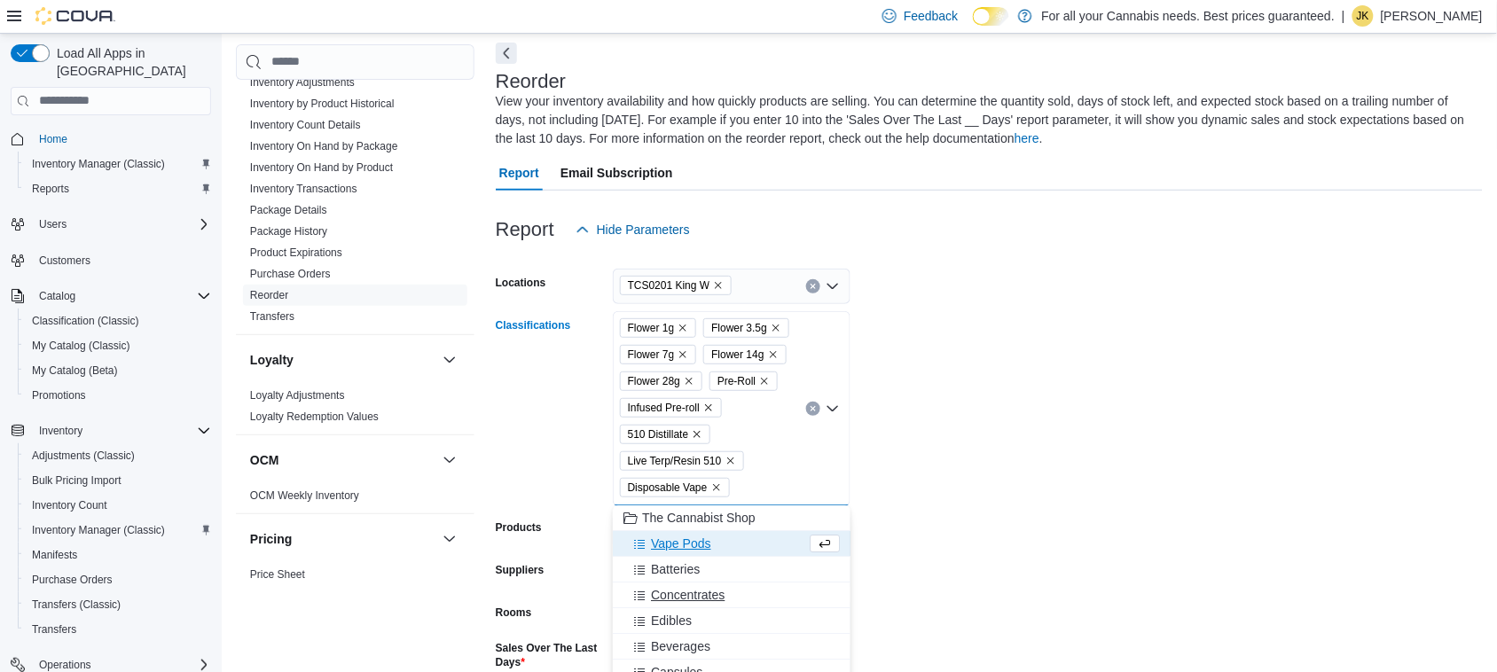
click at [733, 600] on div "Concentrates" at bounding box center [732, 595] width 216 height 18
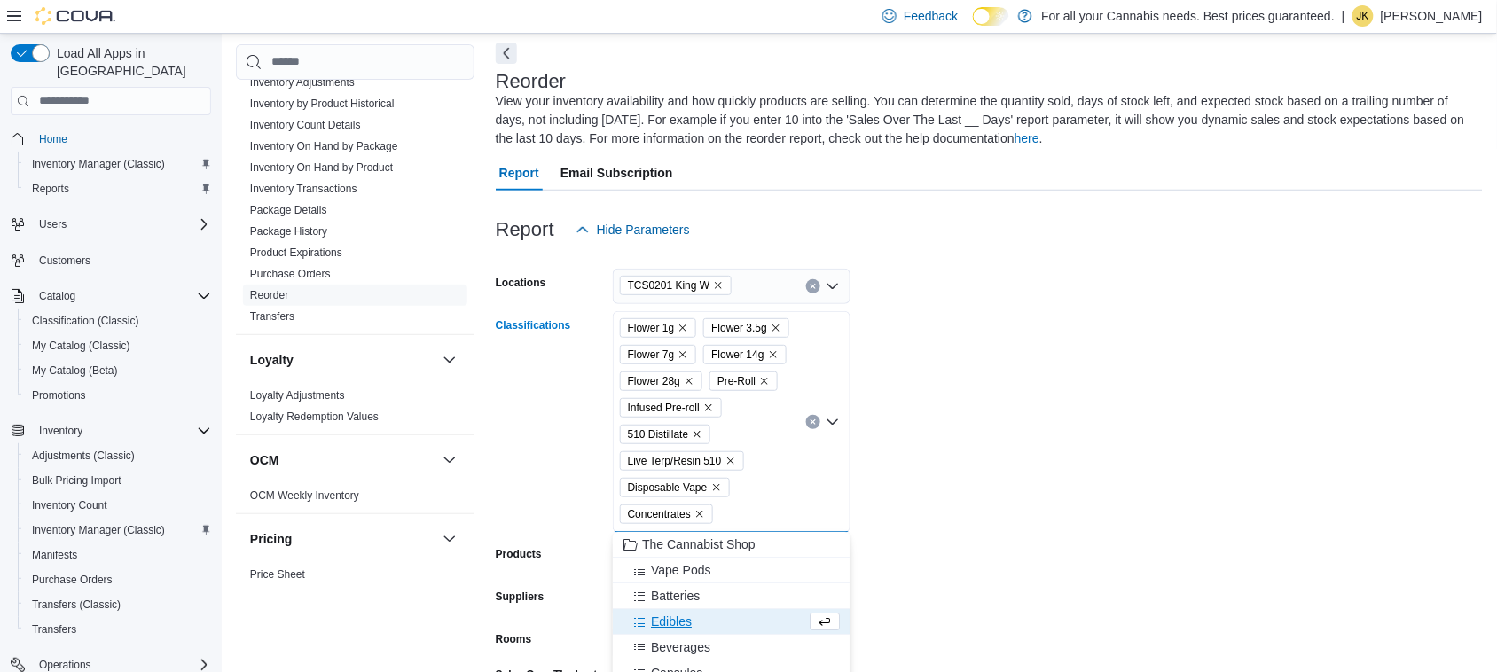
click at [727, 617] on div "Edibles" at bounding box center [715, 622] width 183 height 18
click at [733, 630] on div "Beverages" at bounding box center [715, 622] width 183 height 18
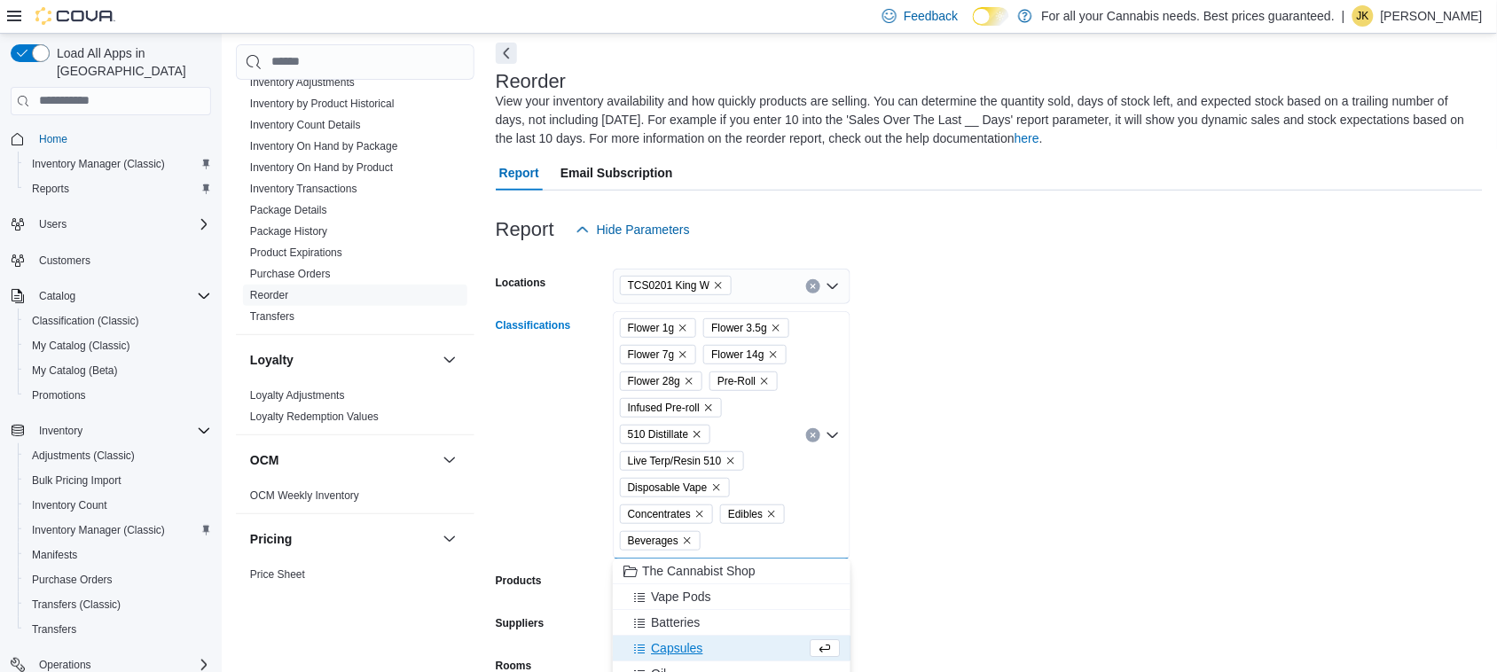
click at [727, 644] on div "Capsules" at bounding box center [715, 648] width 183 height 18
click at [727, 646] on div "Oil" at bounding box center [715, 648] width 183 height 18
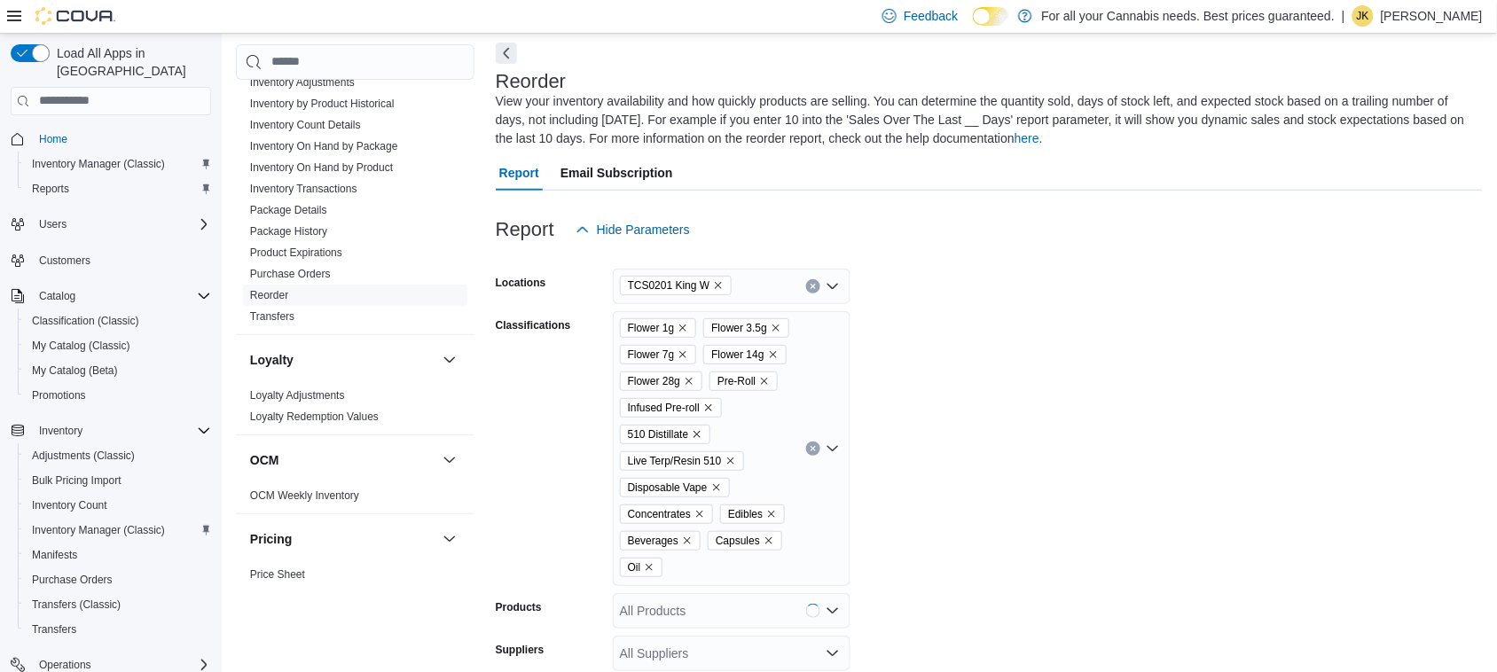
click at [1089, 475] on form "Locations TCS0201 King W Classifications Flower 1g Flower 3.5g Flower 7g Flower…" at bounding box center [989, 586] width 987 height 678
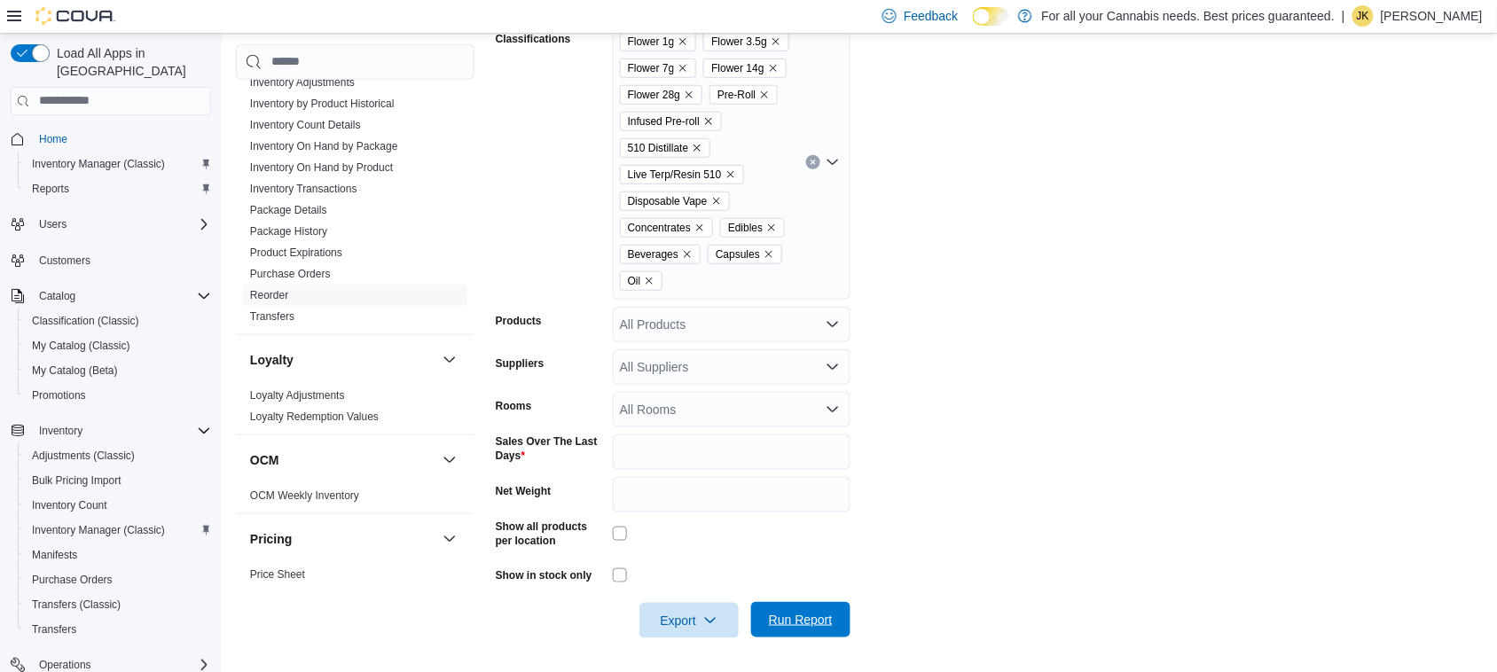
click at [832, 613] on span "Run Report" at bounding box center [801, 619] width 78 height 35
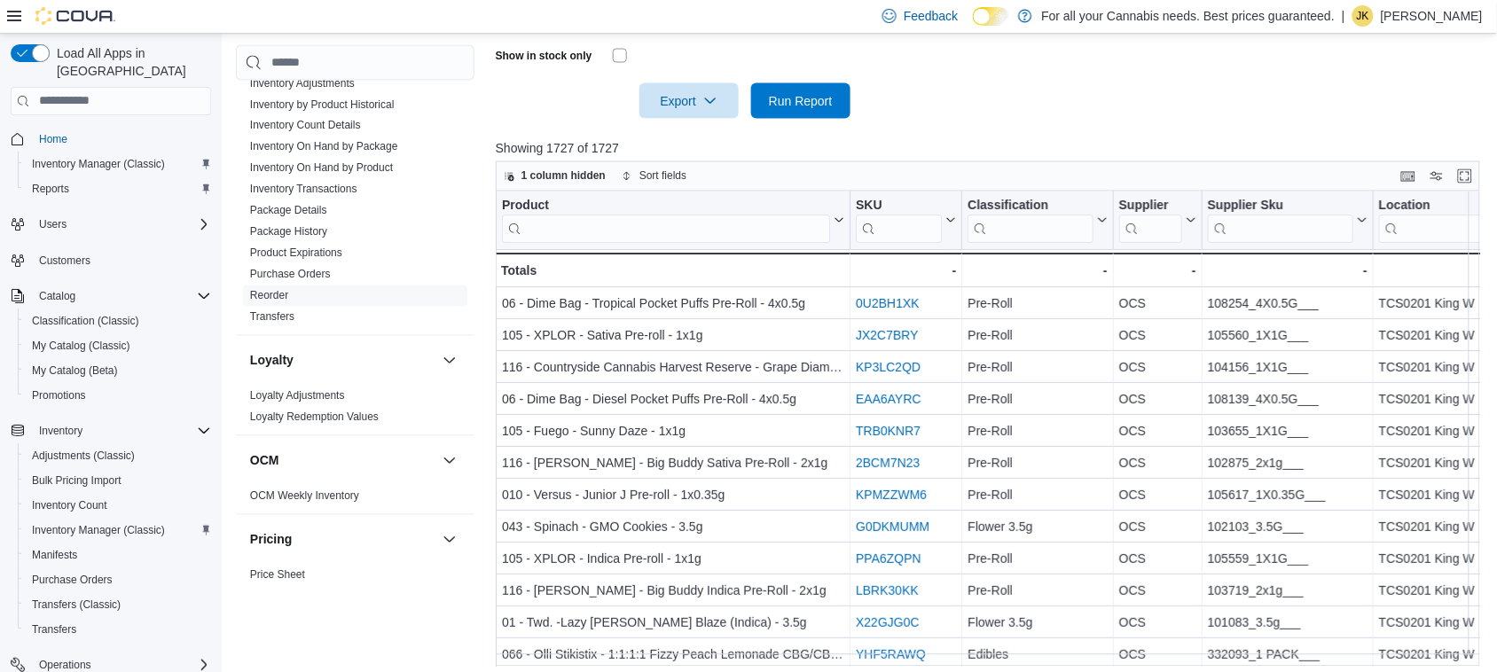
scroll to position [922, 0]
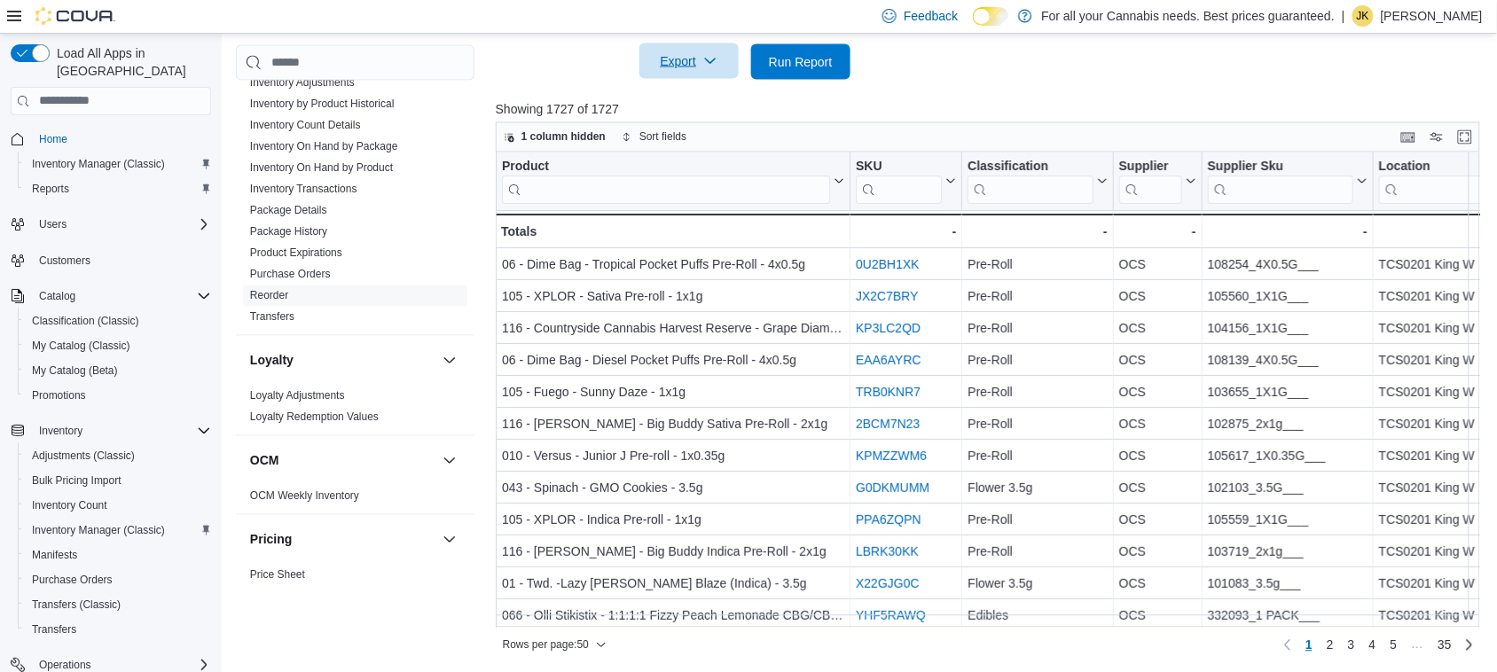
click at [723, 46] on span "Export" at bounding box center [689, 60] width 78 height 35
click at [719, 86] on button "Export to Excel" at bounding box center [691, 95] width 101 height 35
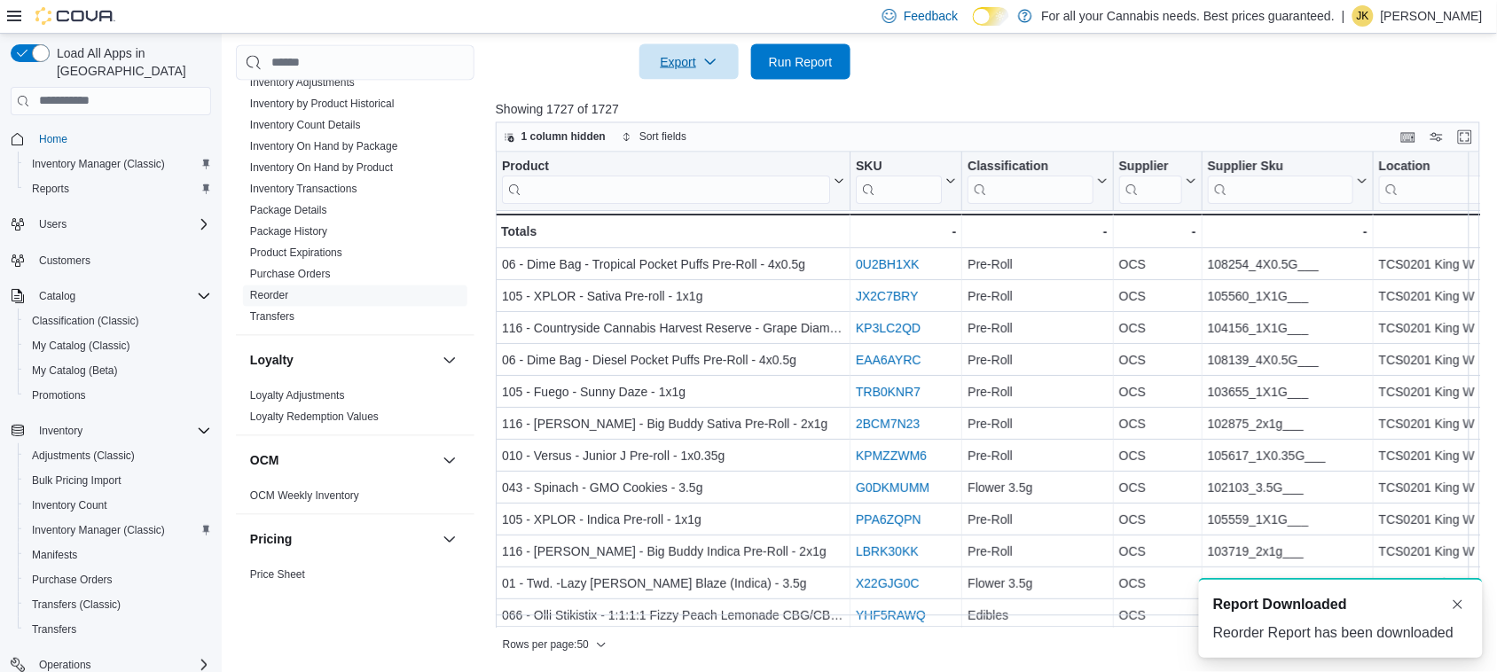
scroll to position [0, 0]
